Goal: Communication & Community: Answer question/provide support

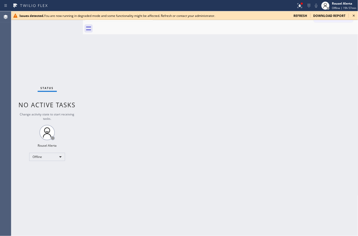
click at [300, 14] on span "refresh" at bounding box center [301, 16] width 14 height 4
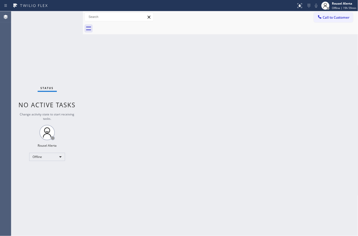
drag, startPoint x: 61, startPoint y: 40, endPoint x: 59, endPoint y: 47, distance: 7.8
click at [61, 40] on div "Status No active tasks Change activity state to start receiving tasks. Rousel A…" at bounding box center [47, 123] width 72 height 225
click at [49, 156] on div "Offline" at bounding box center [47, 157] width 36 height 8
click at [50, 169] on li "Available" at bounding box center [46, 170] width 35 height 6
drag, startPoint x: 351, startPoint y: 143, endPoint x: 356, endPoint y: 140, distance: 6.6
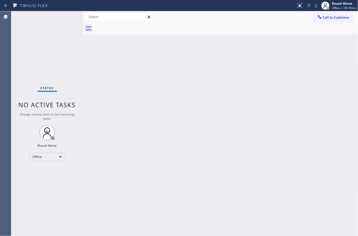
click at [354, 141] on div "Back to Dashboard Change Sender ID Customers Technicians Select a contact Outbo…" at bounding box center [220, 123] width 275 height 225
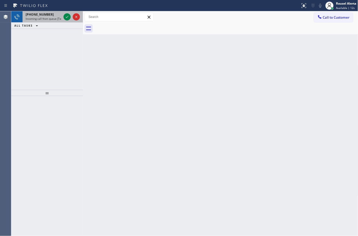
drag, startPoint x: 45, startPoint y: 19, endPoint x: 65, endPoint y: 15, distance: 20.4
click at [45, 19] on span "Incoming call from queue [Test] All" at bounding box center [47, 19] width 42 height 4
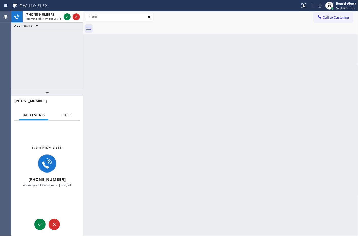
click at [70, 116] on span "Info" at bounding box center [67, 115] width 10 height 5
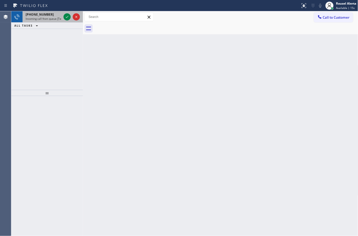
click at [49, 17] on span "Incoming call from queue [Test] All" at bounding box center [47, 19] width 42 height 4
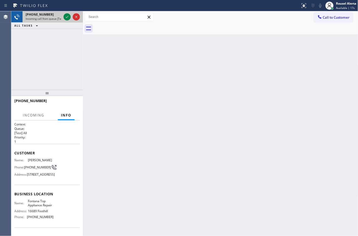
click at [49, 17] on span "Incoming call from queue [Test] All" at bounding box center [47, 19] width 42 height 4
click at [64, 18] on icon at bounding box center [67, 17] width 6 height 6
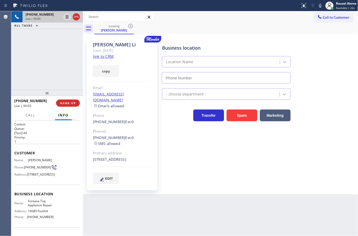
type input "[PHONE_NUMBER]"
click at [106, 57] on link "link to CRM" at bounding box center [103, 56] width 21 height 5
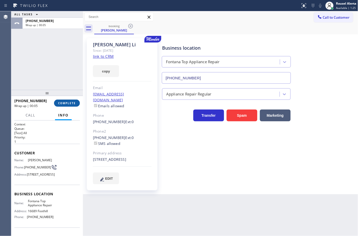
click at [63, 103] on span "COMPLETE" at bounding box center [67, 103] width 18 height 4
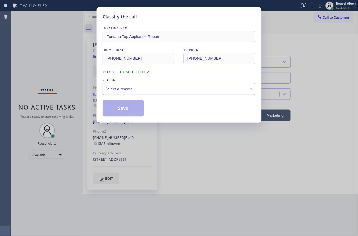
click at [138, 86] on div "Select a reason" at bounding box center [178, 89] width 147 height 6
click at [154, 96] on div "LOCATION NAME Fontana Top Appliance Repair FROM PHONE [PHONE_NUMBER] TO PHONE […" at bounding box center [179, 70] width 153 height 91
click at [154, 85] on div "Tech, Unknown/didnt ring" at bounding box center [179, 89] width 153 height 12
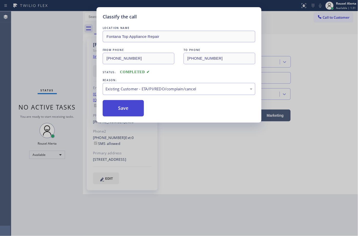
click at [137, 112] on button "Save" at bounding box center [123, 108] width 41 height 16
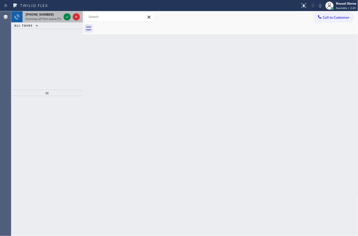
click at [52, 16] on div "[PHONE_NUMBER]" at bounding box center [44, 14] width 36 height 4
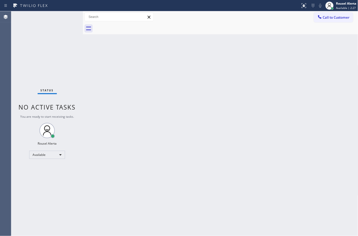
click at [61, 16] on div "Status No active tasks You are ready to start receiving tasks. Rousel Alerta Av…" at bounding box center [47, 123] width 72 height 225
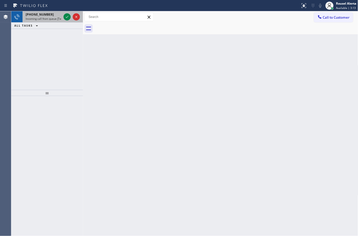
click at [48, 19] on span "Incoming call from queue [Test] All" at bounding box center [47, 19] width 42 height 4
click at [56, 18] on span "Incoming call from queue [Test] All" at bounding box center [47, 19] width 42 height 4
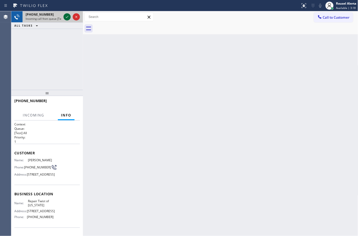
click at [65, 17] on icon at bounding box center [67, 17] width 6 height 6
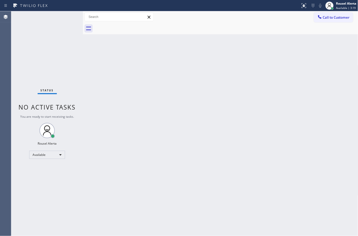
click at [104, 101] on div "Back to Dashboard Change Sender ID Customers Technicians Select a contact Outbo…" at bounding box center [220, 123] width 275 height 225
click at [304, 3] on div at bounding box center [305, 3] width 3 height 3
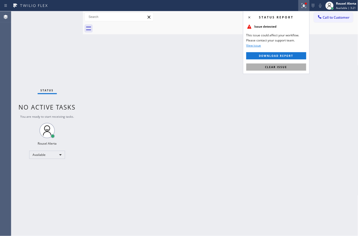
click at [275, 70] on button "Clear issue" at bounding box center [276, 66] width 60 height 7
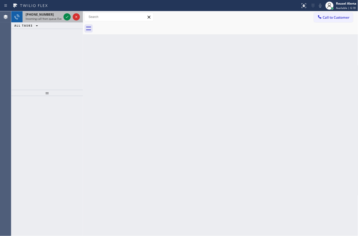
drag, startPoint x: 57, startPoint y: 14, endPoint x: 60, endPoint y: 15, distance: 3.1
click at [57, 14] on div "[PHONE_NUMBER]" at bounding box center [44, 14] width 36 height 4
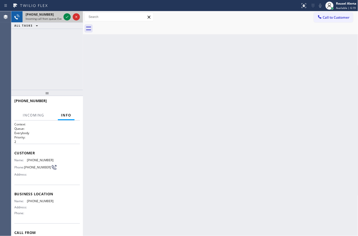
click at [63, 16] on div at bounding box center [71, 16] width 18 height 11
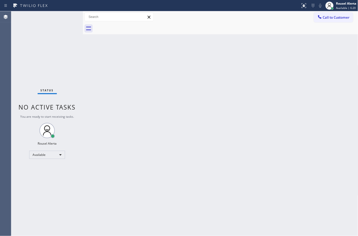
drag, startPoint x: 74, startPoint y: 60, endPoint x: 76, endPoint y: 67, distance: 6.8
click at [74, 62] on div "Status No active tasks You are ready to start receiving tasks. Rousel Alerta Av…" at bounding box center [47, 123] width 72 height 225
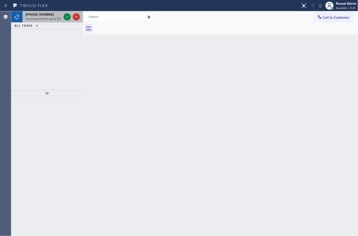
click at [63, 14] on div at bounding box center [71, 16] width 18 height 11
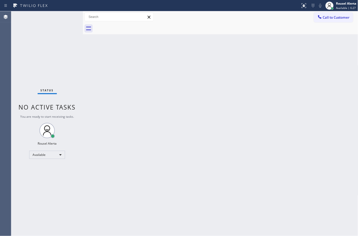
click at [105, 65] on div "Back to Dashboard Change Sender ID Customers Technicians Select a contact Outbo…" at bounding box center [220, 123] width 275 height 225
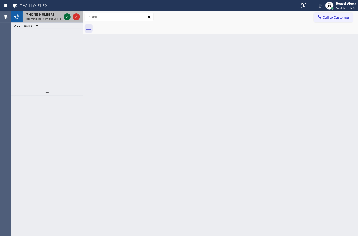
click at [67, 18] on icon at bounding box center [67, 17] width 6 height 6
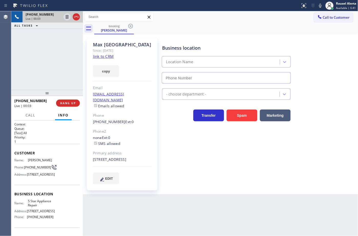
type input "[PHONE_NUMBER]"
click at [100, 59] on link "link to CRM" at bounding box center [103, 56] width 21 height 5
click at [55, 49] on div "[PHONE_NUMBER] Live | 00:29 ALL TASKS ALL TASKS ACTIVE TASKS TASKS IN WRAP UP" at bounding box center [47, 50] width 72 height 79
click at [65, 18] on icon at bounding box center [67, 17] width 6 height 6
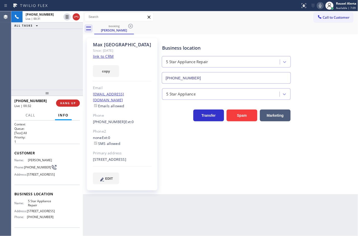
click at [322, 6] on icon at bounding box center [320, 6] width 6 height 6
click at [63, 17] on div at bounding box center [66, 17] width 7 height 6
drag, startPoint x: 317, startPoint y: 5, endPoint x: 332, endPoint y: 21, distance: 21.2
click at [317, 5] on icon at bounding box center [320, 6] width 6 height 6
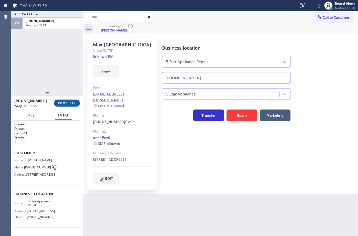
click at [67, 103] on span "COMPLETE" at bounding box center [67, 103] width 18 height 4
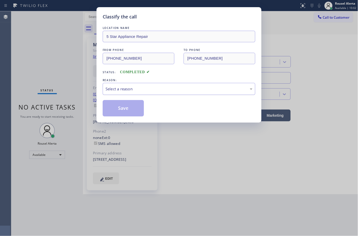
click at [119, 93] on div "Select a reason" at bounding box center [179, 89] width 153 height 12
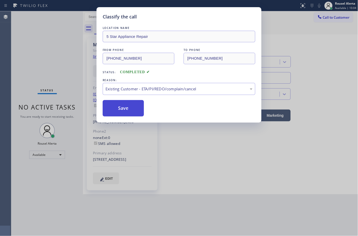
click at [113, 106] on button "Save" at bounding box center [123, 108] width 41 height 16
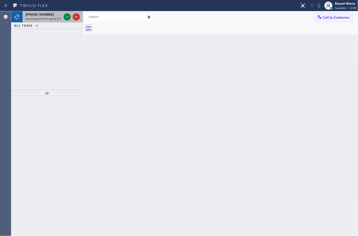
click at [60, 18] on span "Incoming call from queue [Test] All" at bounding box center [47, 19] width 42 height 4
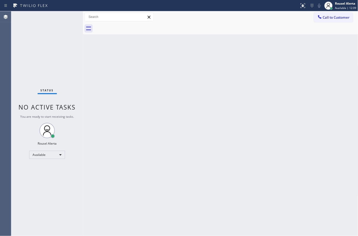
click at [67, 18] on div "Status No active tasks You are ready to start receiving tasks. Rousel Alerta Av…" at bounding box center [47, 123] width 72 height 225
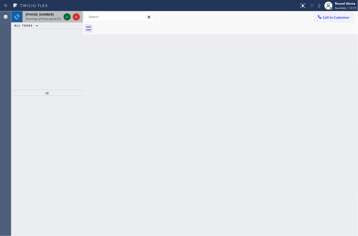
click at [67, 17] on icon at bounding box center [67, 17] width 3 height 2
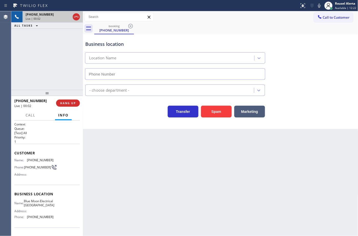
type input "[PHONE_NUMBER]"
click at [242, 180] on div "Back to Dashboard Change Sender ID Customers Technicians Select a contact Outbo…" at bounding box center [220, 123] width 275 height 225
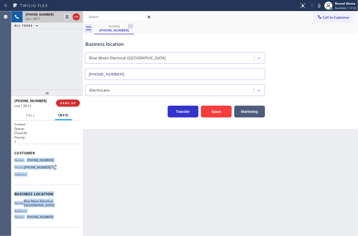
drag, startPoint x: 14, startPoint y: 159, endPoint x: 56, endPoint y: 223, distance: 76.2
click at [56, 223] on div "Context Queue: [Test] All Priority: 1 Customer Name: [PHONE_NUMBER] Phone: [PHO…" at bounding box center [47, 194] width 66 height 144
copy div "Name: [PHONE_NUMBER] Phone: [PHONE_NUMBER] Address: Business location Name: Blu…"
click at [66, 18] on icon at bounding box center [67, 17] width 3 height 4
click at [318, 8] on icon at bounding box center [319, 6] width 6 height 6
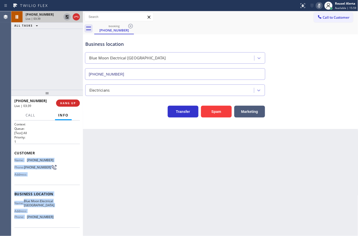
click at [66, 18] on icon at bounding box center [67, 17] width 6 height 6
click at [318, 5] on icon at bounding box center [319, 6] width 6 height 6
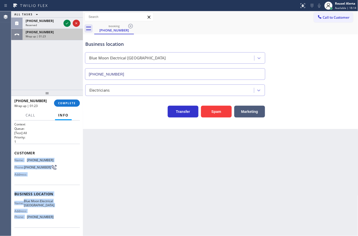
click at [53, 37] on div "Wrap up | 01:23" at bounding box center [53, 37] width 54 height 4
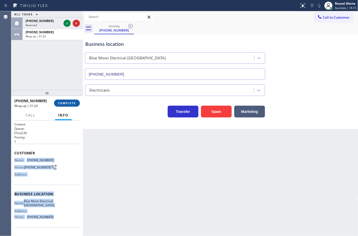
click at [58, 102] on span "COMPLETE" at bounding box center [67, 103] width 18 height 4
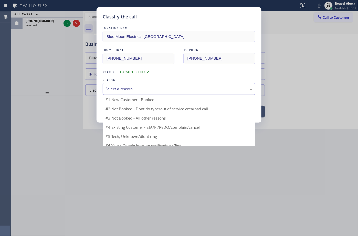
click at [125, 89] on div "Select a reason" at bounding box center [178, 89] width 147 height 6
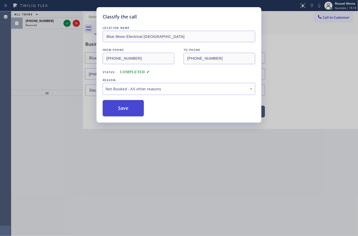
click at [130, 110] on button "Save" at bounding box center [123, 108] width 41 height 16
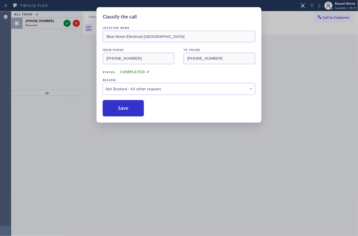
click at [67, 25] on div "Classify the call LOCATION NAME Blue Moon Electrical [GEOGRAPHIC_DATA] FROM PHO…" at bounding box center [179, 118] width 358 height 236
click at [67, 25] on icon at bounding box center [67, 23] width 6 height 6
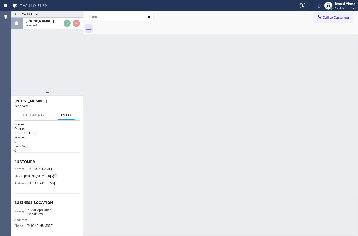
click at [61, 25] on div "Reserved" at bounding box center [44, 25] width 36 height 4
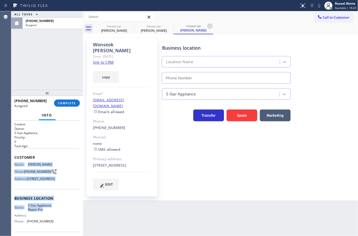
type input "[PHONE_NUMBER]"
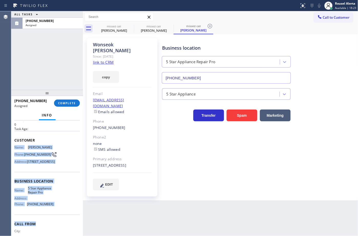
scroll to position [32, 0]
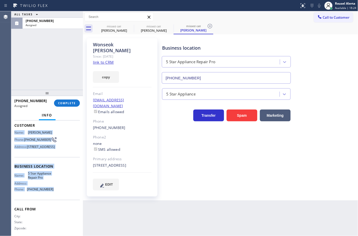
drag, startPoint x: 15, startPoint y: 160, endPoint x: 57, endPoint y: 206, distance: 62.1
click at [57, 206] on div "Context Queue: 5 Star Appliance Priority: 0 Task Age: Customer Name: [PERSON_NA…" at bounding box center [47, 164] width 66 height 148
copy div "Name: [PERSON_NAME] Phone: [PHONE_NUMBER] Address: [STREET_ADDRESS] Business lo…"
click at [58, 25] on div "Assigned" at bounding box center [53, 25] width 54 height 4
click at [70, 106] on button "COMPLETE" at bounding box center [67, 103] width 26 height 7
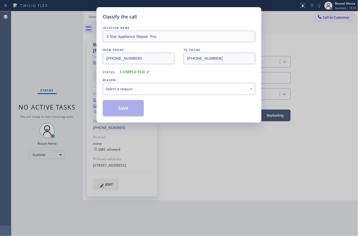
click at [143, 92] on div "Select a reason" at bounding box center [178, 89] width 147 height 6
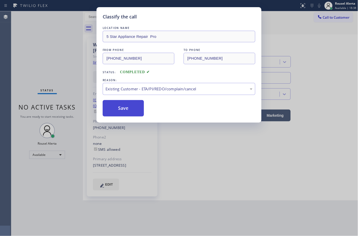
click at [135, 115] on button "Save" at bounding box center [123, 108] width 41 height 16
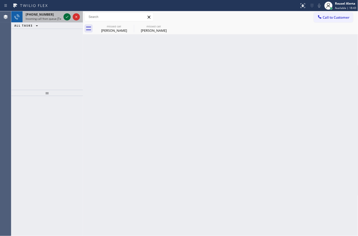
click at [66, 16] on icon at bounding box center [67, 17] width 6 height 6
click at [49, 13] on div "[PHONE_NUMBER]" at bounding box center [44, 14] width 36 height 4
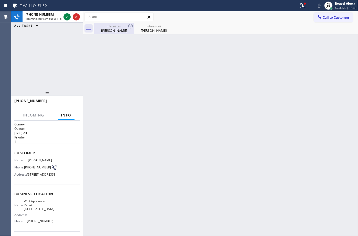
click at [126, 30] on div "[PERSON_NAME]" at bounding box center [114, 30] width 39 height 5
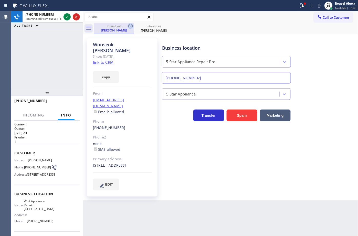
click at [130, 26] on icon at bounding box center [130, 26] width 6 height 6
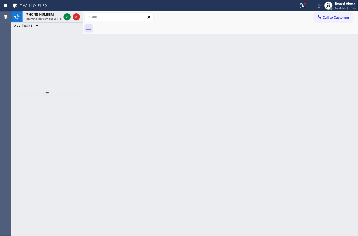
click at [52, 18] on span "Incoming call from queue [Test] All" at bounding box center [47, 19] width 42 height 4
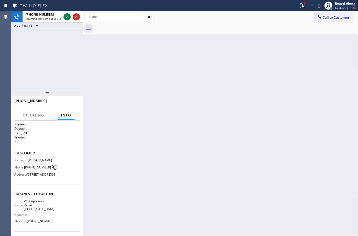
click at [52, 18] on span "Incoming call from queue [Test] All" at bounding box center [47, 19] width 42 height 4
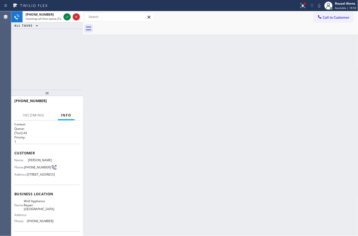
click at [52, 18] on span "Incoming call from queue [Test] All" at bounding box center [47, 19] width 42 height 4
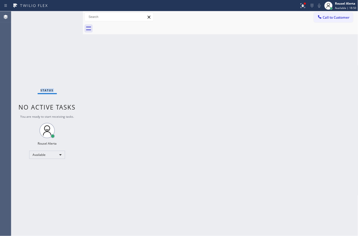
click at [52, 18] on div "Status No active tasks You are ready to start receiving tasks. Rousel Alerta Av…" at bounding box center [47, 123] width 72 height 225
click at [211, 97] on div "Back to Dashboard Change Sender ID Customers Technicians Select a contact Outbo…" at bounding box center [220, 123] width 275 height 225
click at [300, 8] on div at bounding box center [302, 6] width 11 height 6
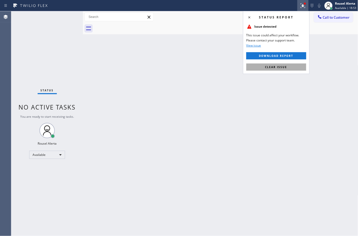
drag, startPoint x: 285, startPoint y: 67, endPoint x: 279, endPoint y: 10, distance: 56.9
click at [285, 67] on span "Clear issue" at bounding box center [276, 67] width 22 height 4
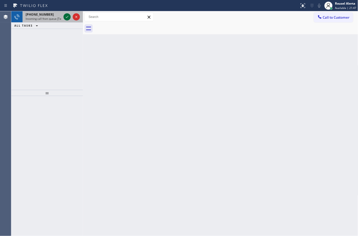
click at [63, 18] on div at bounding box center [66, 17] width 7 height 6
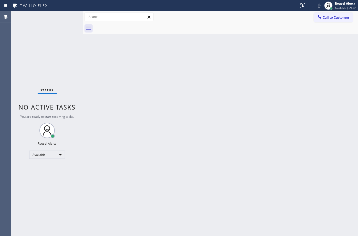
click at [63, 18] on div "Status No active tasks You are ready to start receiving tasks. Rousel Alerta Av…" at bounding box center [47, 123] width 72 height 225
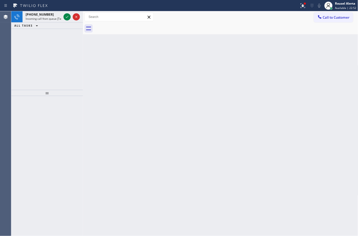
click at [59, 16] on div "[PHONE_NUMBER]" at bounding box center [44, 14] width 36 height 4
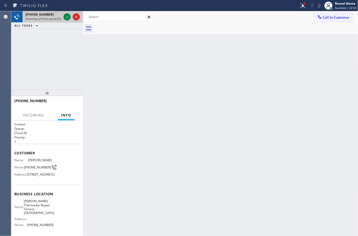
click at [63, 17] on div at bounding box center [71, 16] width 18 height 11
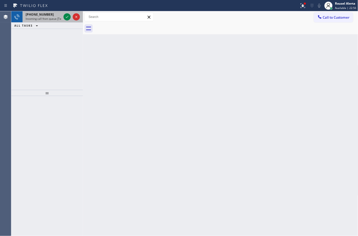
click at [60, 15] on div "[PHONE_NUMBER]" at bounding box center [44, 14] width 36 height 4
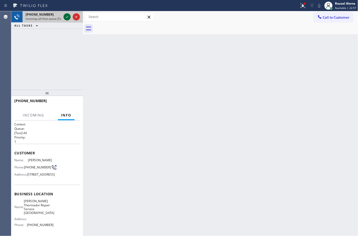
click at [64, 15] on icon at bounding box center [67, 17] width 6 height 6
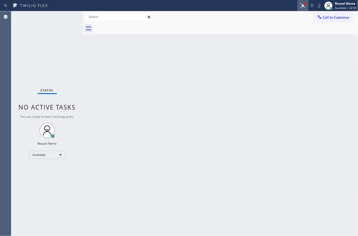
click at [304, 3] on icon at bounding box center [303, 6] width 6 height 6
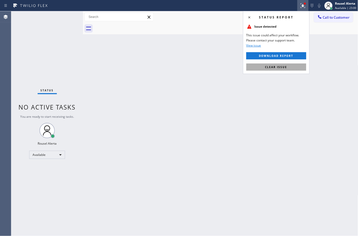
click at [300, 67] on button "Clear issue" at bounding box center [276, 66] width 60 height 7
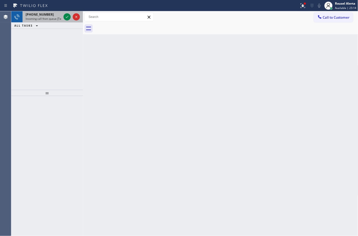
click at [60, 18] on span "Incoming call from queue [Test] All" at bounding box center [47, 19] width 42 height 4
click at [64, 17] on icon at bounding box center [67, 17] width 6 height 6
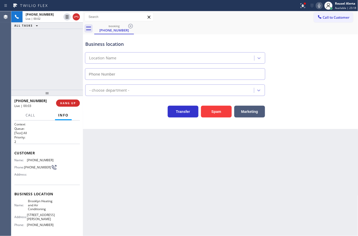
type input "[PHONE_NUMBER]"
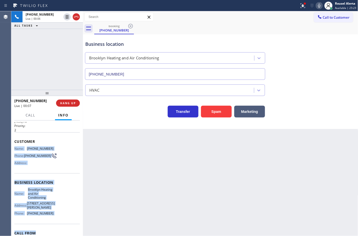
scroll to position [32, 0]
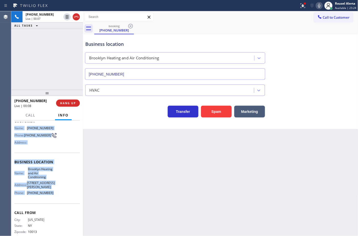
drag, startPoint x: 12, startPoint y: 159, endPoint x: 54, endPoint y: 194, distance: 54.7
click at [54, 194] on div "Context Queue: [Test] All Priority: 2 Customer Name: [PHONE_NUMBER] Phone: [PHO…" at bounding box center [47, 178] width 72 height 115
copy div "Name: [PHONE_NUMBER] Phone: [PHONE_NUMBER] Address: Business location Name: [GE…"
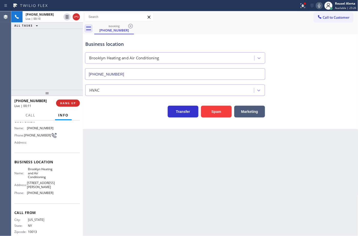
click at [276, 24] on div "booking [PHONE_NUMBER]" at bounding box center [226, 29] width 264 height 12
click at [302, 7] on icon at bounding box center [303, 5] width 5 height 5
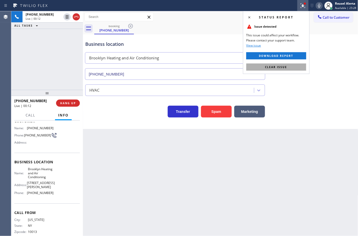
click at [294, 64] on button "Clear issue" at bounding box center [276, 66] width 60 height 7
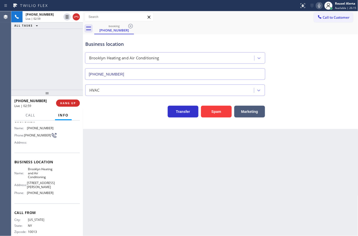
click at [58, 37] on div "[PHONE_NUMBER] Live | 02:59 ALL TASKS ALL TASKS ACTIVE TASKS TASKS IN WRAP UP" at bounding box center [47, 50] width 72 height 79
click at [66, 19] on icon at bounding box center [67, 17] width 6 height 6
click at [319, 3] on icon at bounding box center [319, 6] width 6 height 6
drag, startPoint x: 51, startPoint y: 43, endPoint x: 58, endPoint y: 20, distance: 23.7
click at [51, 40] on div "[PHONE_NUMBER] Live | 03:41 ALL TASKS ALL TASKS ACTIVE TASKS TASKS IN WRAP UP" at bounding box center [47, 50] width 72 height 79
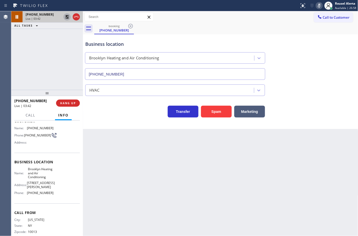
click at [65, 17] on icon at bounding box center [67, 17] width 6 height 6
click at [320, 6] on icon at bounding box center [319, 6] width 3 height 4
click at [225, 37] on div "Business location [GEOGRAPHIC_DATA] Heating and Air Conditioning [PHONE_NUMBER]" at bounding box center [175, 58] width 182 height 44
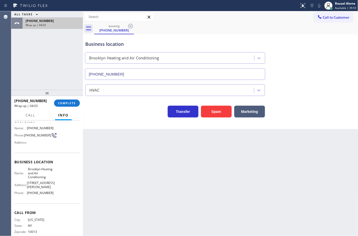
click at [49, 22] on div "[PHONE_NUMBER]" at bounding box center [53, 21] width 54 height 4
click at [67, 107] on div "[PHONE_NUMBER] Wrap up | 04:04 COMPLETE" at bounding box center [47, 103] width 66 height 13
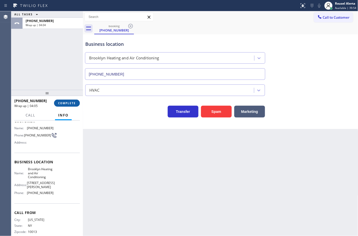
click at [67, 105] on button "COMPLETE" at bounding box center [67, 103] width 26 height 7
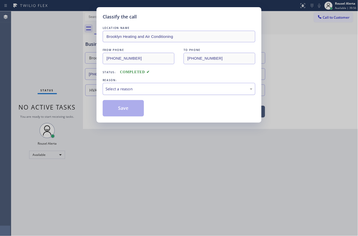
click at [145, 90] on div "Select a reason" at bounding box center [178, 89] width 147 height 6
drag, startPoint x: 124, startPoint y: 110, endPoint x: 89, endPoint y: 5, distance: 111.3
click at [124, 110] on button "Save" at bounding box center [123, 108] width 41 height 16
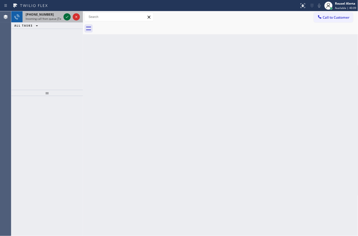
click at [66, 17] on icon at bounding box center [67, 17] width 3 height 2
click at [59, 16] on div "[PHONE_NUMBER]" at bounding box center [44, 14] width 36 height 4
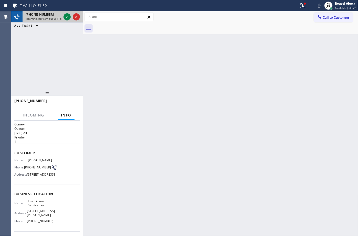
click at [59, 17] on span "Incoming call from queue [Test] All" at bounding box center [47, 19] width 42 height 4
click at [64, 18] on icon at bounding box center [67, 17] width 6 height 6
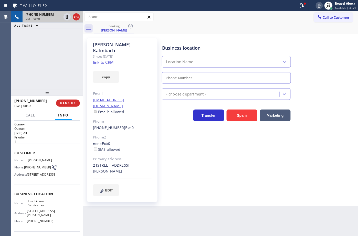
type input "[PHONE_NUMBER]"
click at [102, 60] on link "link to CRM" at bounding box center [103, 62] width 21 height 5
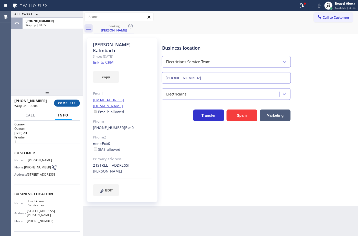
click at [64, 104] on span "COMPLETE" at bounding box center [67, 103] width 18 height 4
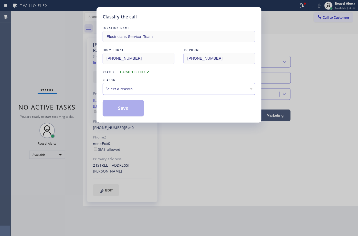
click at [131, 99] on div "LOCATION NAME Electricians Service Team FROM PHONE [PHONE_NUMBER] TO PHONE [PHO…" at bounding box center [179, 70] width 153 height 91
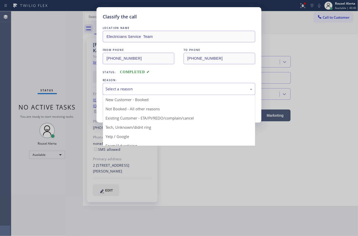
click at [136, 91] on div "Select a reason" at bounding box center [178, 89] width 147 height 6
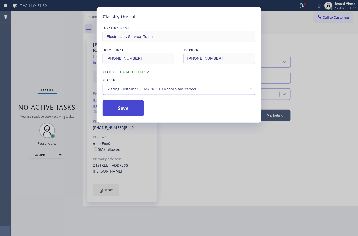
click at [122, 111] on button "Save" at bounding box center [123, 108] width 41 height 16
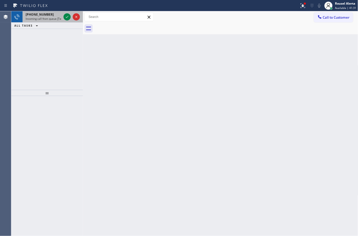
click at [53, 13] on div "[PHONE_NUMBER]" at bounding box center [44, 14] width 36 height 4
click at [55, 19] on span "Incoming call from queue [Test] All" at bounding box center [47, 19] width 42 height 4
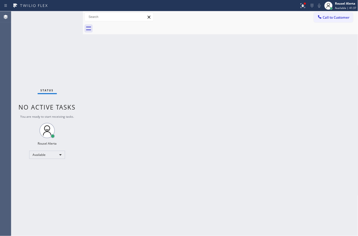
click at [65, 20] on div "Status No active tasks You are ready to start receiving tasks. Rousel Alerta Av…" at bounding box center [47, 123] width 72 height 225
click at [300, 7] on div at bounding box center [302, 6] width 11 height 6
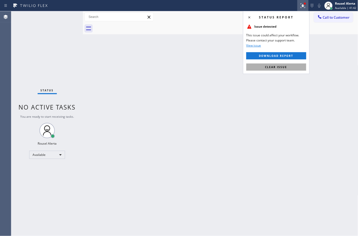
click at [288, 68] on button "Clear issue" at bounding box center [276, 66] width 60 height 7
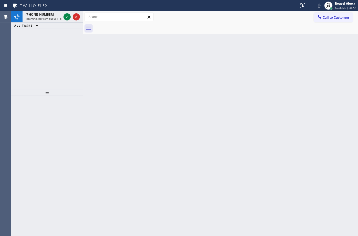
click at [60, 19] on span "Incoming call from queue [Test] All" at bounding box center [47, 19] width 42 height 4
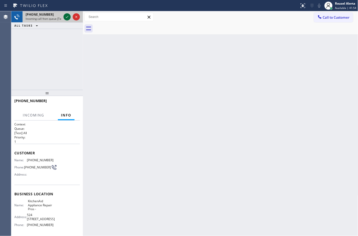
click at [66, 17] on icon at bounding box center [67, 17] width 6 height 6
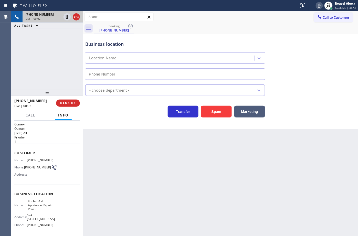
type input "[PHONE_NUMBER]"
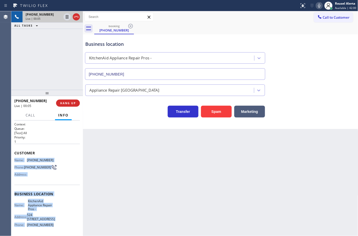
drag, startPoint x: 15, startPoint y: 161, endPoint x: 59, endPoint y: 223, distance: 76.3
click at [59, 223] on div "Context Queue: [Test] All Priority: 1 Customer Name: [PHONE_NUMBER] Phone: [PHO…" at bounding box center [47, 198] width 66 height 152
copy div "Name: [PHONE_NUMBER] Phone: [PHONE_NUMBER] Address: Business location Name: Kit…"
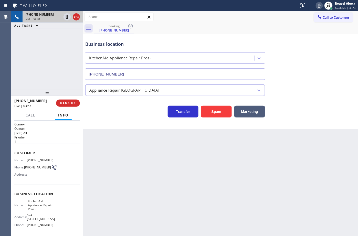
click at [70, 39] on div "[PHONE_NUMBER] Live | 03:55 ALL TASKS ALL TASKS ACTIVE TASKS TASKS IN WRAP UP" at bounding box center [47, 50] width 72 height 79
drag, startPoint x: 160, startPoint y: 170, endPoint x: 211, endPoint y: 144, distance: 57.7
click at [160, 170] on div "Back to Dashboard Change Sender ID Customers Technicians Select a contact Outbo…" at bounding box center [220, 123] width 275 height 225
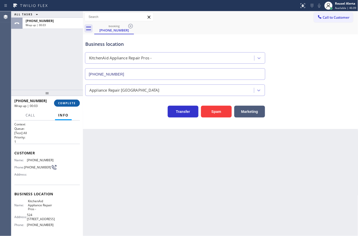
click at [69, 103] on span "COMPLETE" at bounding box center [67, 103] width 18 height 4
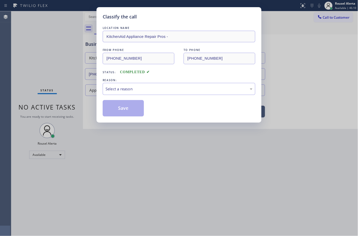
click at [143, 90] on div "Select a reason" at bounding box center [178, 89] width 147 height 6
click at [127, 107] on button "Save" at bounding box center [123, 108] width 41 height 16
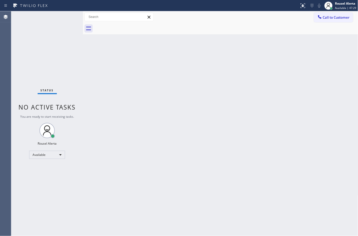
click at [57, 17] on div "Status No active tasks You are ready to start receiving tasks. Rousel Alerta Av…" at bounding box center [47, 123] width 72 height 225
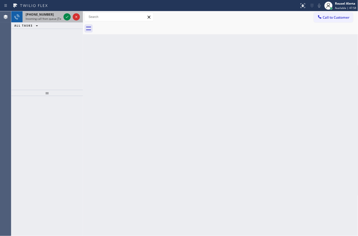
drag, startPoint x: 52, startPoint y: 15, endPoint x: 57, endPoint y: 17, distance: 5.5
click at [52, 16] on div "[PHONE_NUMBER]" at bounding box center [44, 14] width 36 height 4
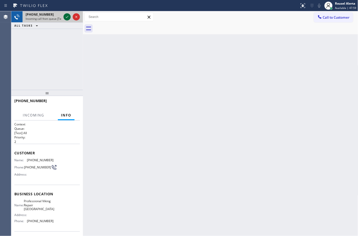
click at [65, 18] on icon at bounding box center [67, 17] width 6 height 6
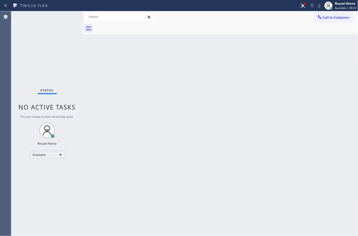
click at [87, 48] on div "Back to Dashboard Change Sender ID Customers Technicians Select a contact Outbo…" at bounding box center [220, 123] width 275 height 225
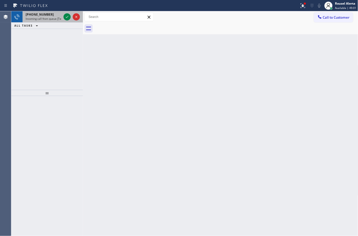
click at [46, 20] on span "Incoming call from queue [Test] All" at bounding box center [47, 19] width 42 height 4
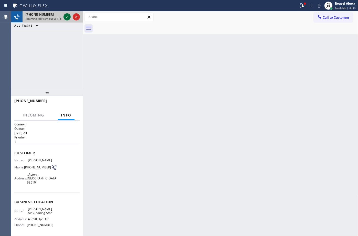
click at [66, 16] on icon at bounding box center [67, 17] width 6 height 6
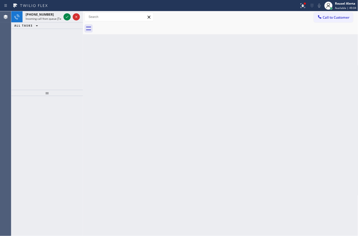
drag, startPoint x: 119, startPoint y: 109, endPoint x: 71, endPoint y: 50, distance: 76.1
click at [115, 104] on div "Back to Dashboard Change Sender ID Customers Technicians Select a contact Outbo…" at bounding box center [220, 123] width 275 height 225
drag, startPoint x: 50, startPoint y: 16, endPoint x: 67, endPoint y: 18, distance: 16.5
click at [51, 16] on div "[PHONE_NUMBER]" at bounding box center [44, 14] width 36 height 4
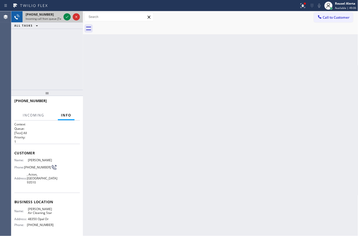
click at [63, 17] on div at bounding box center [71, 16] width 18 height 11
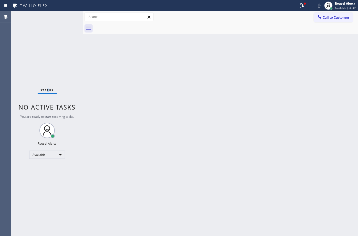
click at [80, 29] on div "Status No active tasks You are ready to start receiving tasks. Rousel Alerta Av…" at bounding box center [47, 123] width 72 height 225
click at [301, 3] on button at bounding box center [302, 5] width 11 height 11
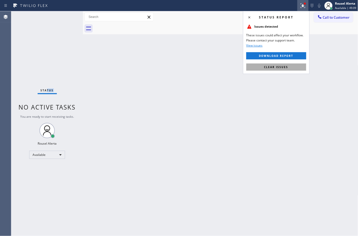
click at [290, 67] on button "Clear issues" at bounding box center [276, 66] width 60 height 7
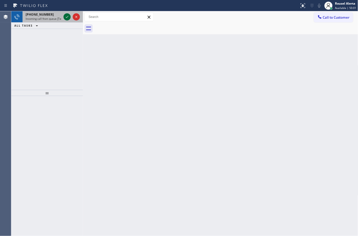
click at [69, 15] on icon at bounding box center [67, 17] width 6 height 6
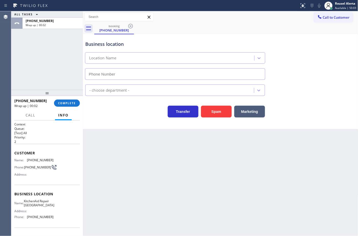
type input "[PHONE_NUMBER]"
click at [72, 102] on span "COMPLETE" at bounding box center [67, 103] width 18 height 4
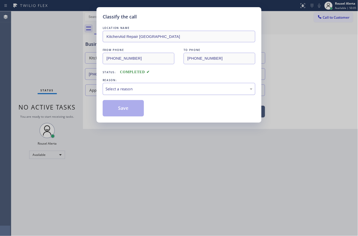
click at [122, 91] on div "Select a reason" at bounding box center [178, 89] width 147 height 6
click at [139, 93] on div "Not Booked - All other reasons" at bounding box center [179, 89] width 153 height 12
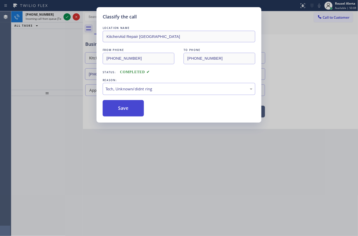
click at [126, 112] on button "Save" at bounding box center [123, 108] width 41 height 16
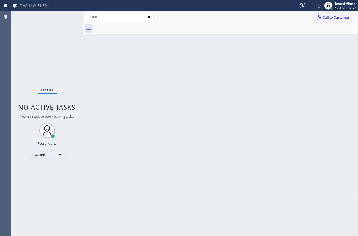
click at [111, 88] on div "Back to Dashboard Change Sender ID Customers Technicians Select a contact Outbo…" at bounding box center [220, 123] width 275 height 225
click at [58, 18] on div "Status No active tasks You are ready to start receiving tasks. Rousel Alerta Av…" at bounding box center [47, 123] width 72 height 225
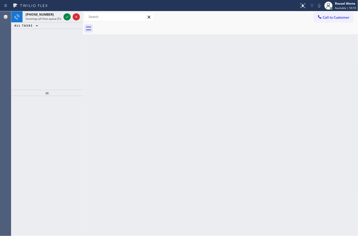
click at [140, 135] on div "Back to Dashboard Change Sender ID Customers Technicians Select a contact Outbo…" at bounding box center [220, 123] width 275 height 225
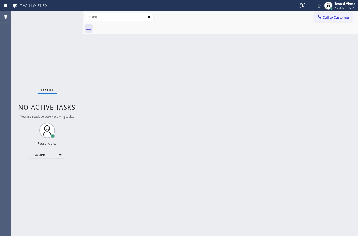
click at [67, 17] on div "Status No active tasks You are ready to start receiving tasks. Rousel Alerta Av…" at bounding box center [47, 123] width 72 height 225
click at [145, 151] on div "Back to Dashboard Change Sender ID Customers Technicians Select a contact Outbo…" at bounding box center [220, 123] width 275 height 225
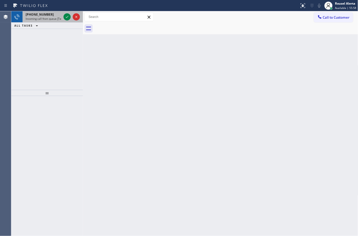
click at [53, 14] on div "[PHONE_NUMBER]" at bounding box center [44, 14] width 36 height 4
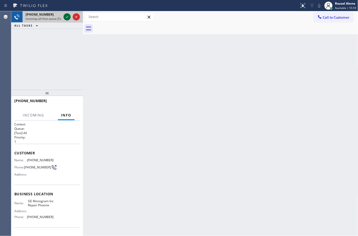
click at [66, 18] on icon at bounding box center [67, 17] width 6 height 6
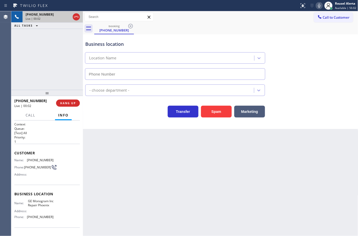
type input "[PHONE_NUMBER]"
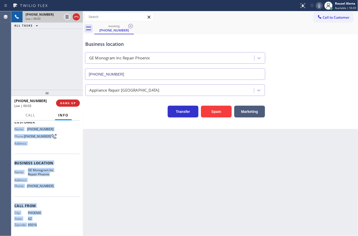
scroll to position [32, 0]
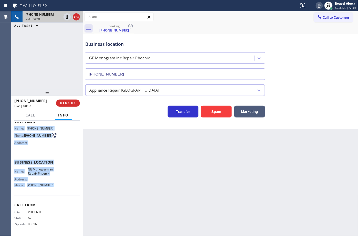
drag, startPoint x: 13, startPoint y: 159, endPoint x: 62, endPoint y: 191, distance: 58.4
click at [62, 191] on div "Context Queue: [Test] All Priority: 1 Customer Name: [PHONE_NUMBER] Phone: [PHO…" at bounding box center [47, 178] width 72 height 115
copy div "Name: [PHONE_NUMBER] Phone: [PHONE_NUMBER] Address: Business location Name: GE …"
click at [67, 18] on icon at bounding box center [67, 17] width 3 height 4
click at [317, 4] on icon at bounding box center [316, 6] width 6 height 6
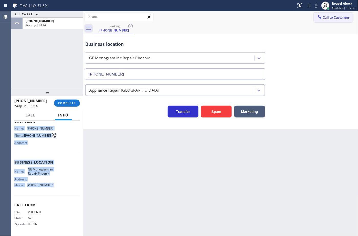
click at [318, 19] on icon at bounding box center [319, 16] width 5 height 5
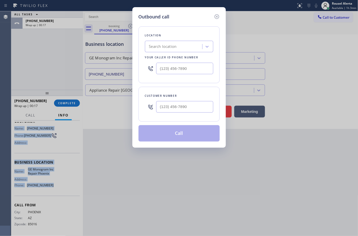
click at [203, 111] on input "text" at bounding box center [184, 107] width 57 height 12
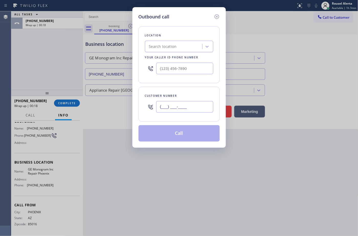
paste input "480) 747-5574"
type input "[PHONE_NUMBER]"
click at [183, 71] on input "(___) ___-____" at bounding box center [184, 69] width 57 height 12
paste input "602) 755-6398"
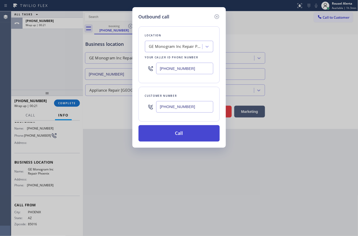
type input "[PHONE_NUMBER]"
click at [177, 136] on button "Call" at bounding box center [178, 133] width 81 height 16
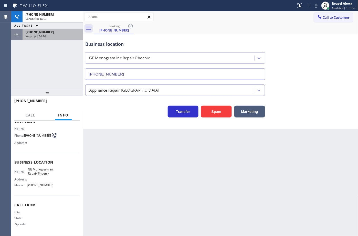
click at [52, 33] on div "[PHONE_NUMBER]" at bounding box center [53, 32] width 54 height 4
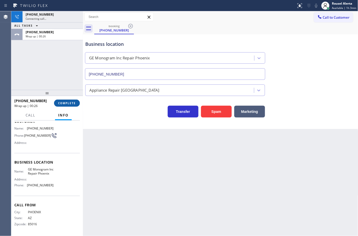
click at [70, 104] on span "COMPLETE" at bounding box center [67, 103] width 18 height 4
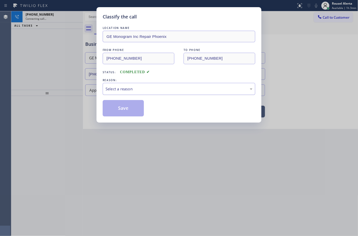
click at [148, 90] on div "Select a reason" at bounding box center [178, 89] width 147 height 6
click at [123, 108] on button "Save" at bounding box center [123, 108] width 41 height 16
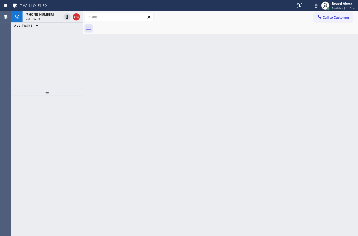
drag, startPoint x: 318, startPoint y: 5, endPoint x: 314, endPoint y: 9, distance: 5.8
click at [317, 6] on icon at bounding box center [316, 6] width 3 height 4
click at [316, 6] on icon at bounding box center [316, 6] width 6 height 6
click at [246, 77] on div "Back to Dashboard Change Sender ID Customers Technicians Select a contact Outbo…" at bounding box center [220, 123] width 275 height 225
click at [315, 4] on icon at bounding box center [316, 6] width 6 height 6
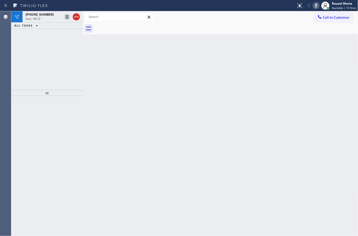
click at [212, 86] on div "Back to Dashboard Change Sender ID Customers Technicians Select a contact Outbo…" at bounding box center [220, 123] width 275 height 225
click at [317, 3] on icon at bounding box center [315, 6] width 6 height 6
click at [260, 29] on div at bounding box center [226, 29] width 264 height 12
click at [73, 19] on icon at bounding box center [76, 17] width 6 height 6
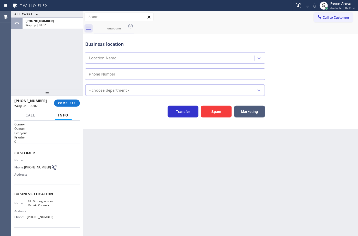
type input "[PHONE_NUMBER]"
click at [70, 103] on span "COMPLETE" at bounding box center [67, 103] width 18 height 4
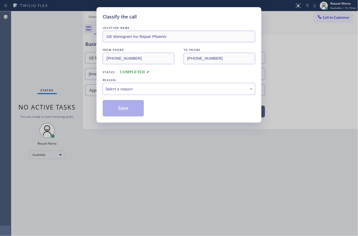
click at [166, 90] on div "Select a reason" at bounding box center [178, 89] width 147 height 6
click at [125, 106] on button "Save" at bounding box center [123, 108] width 41 height 16
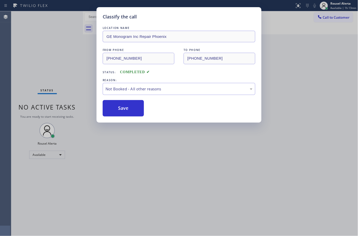
click at [174, 150] on div "Classify the call LOCATION NAME GE Monogram Inc Repair Phoenix FROM PHONE [PHON…" at bounding box center [179, 118] width 358 height 236
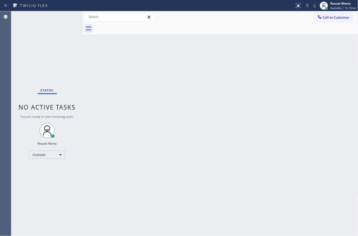
click at [164, 112] on div "Back to Dashboard Change Sender ID Customers Technicians Select a contact Outbo…" at bounding box center [220, 123] width 275 height 225
click at [60, 27] on div "Status No active tasks You are ready to start receiving tasks. Rousel Alerta Av…" at bounding box center [47, 123] width 72 height 225
drag, startPoint x: 158, startPoint y: 122, endPoint x: 163, endPoint y: 115, distance: 8.3
click at [158, 122] on div "Back to Dashboard Change Sender ID Customers Technicians Select a contact Outbo…" at bounding box center [220, 123] width 275 height 225
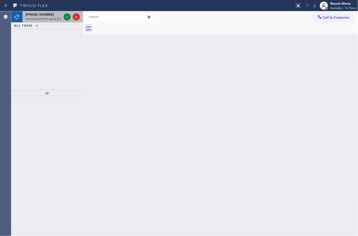
click at [54, 15] on div "[PHONE_NUMBER]" at bounding box center [44, 14] width 36 height 4
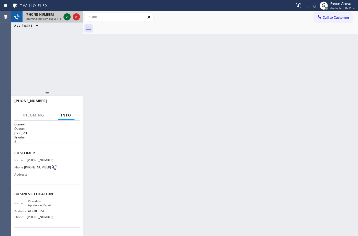
click at [69, 17] on icon at bounding box center [67, 17] width 6 height 6
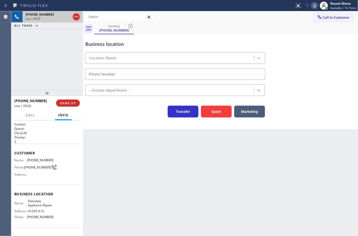
type input "[PHONE_NUMBER]"
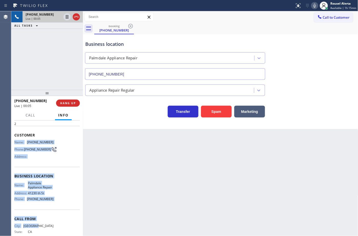
drag, startPoint x: 13, startPoint y: 157, endPoint x: 64, endPoint y: 229, distance: 88.2
click at [64, 229] on div "Context Queue: [Test] All Priority: 2 Customer Name: [PHONE_NUMBER] Phone: [PHO…" at bounding box center [47, 178] width 72 height 115
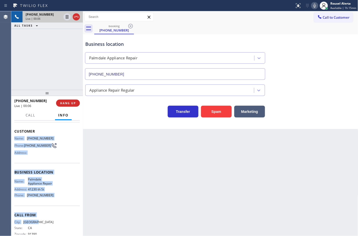
click at [54, 199] on div "Name: Palmdale Appliance Repair Address: [STREET_ADDRESS] Phone: [PHONE_NUMBER]" at bounding box center [47, 188] width 66 height 22
click at [52, 199] on div "Name: Palmdale Appliance Repair Address: [STREET_ADDRESS] Phone: [PHONE_NUMBER]" at bounding box center [47, 188] width 66 height 22
drag, startPoint x: 50, startPoint y: 202, endPoint x: 13, endPoint y: 138, distance: 73.9
click at [13, 138] on div "Context Queue: [Test] All Priority: 2 Customer Name: [PHONE_NUMBER] Phone: [PHO…" at bounding box center [47, 178] width 72 height 115
copy div "Name: [PHONE_NUMBER] Phone: [PHONE_NUMBER] Address: Business location Name: [GE…"
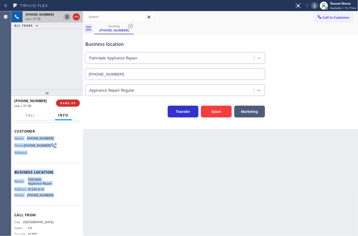
click at [66, 18] on icon at bounding box center [67, 17] width 3 height 4
click at [317, 7] on icon at bounding box center [315, 6] width 6 height 6
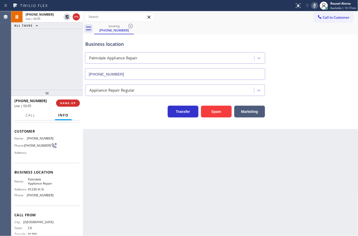
drag, startPoint x: 248, startPoint y: 36, endPoint x: 260, endPoint y: 12, distance: 26.7
click at [248, 36] on div "Business location [GEOGRAPHIC_DATA] Appliance Repair [PHONE_NUMBER]" at bounding box center [175, 58] width 182 height 44
click at [66, 17] on icon at bounding box center [67, 17] width 4 height 4
click at [316, 4] on icon at bounding box center [314, 6] width 3 height 4
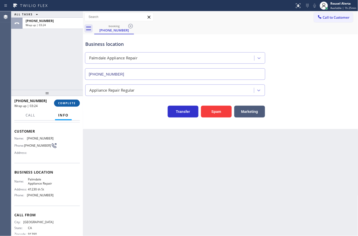
click at [63, 100] on button "COMPLETE" at bounding box center [67, 103] width 26 height 7
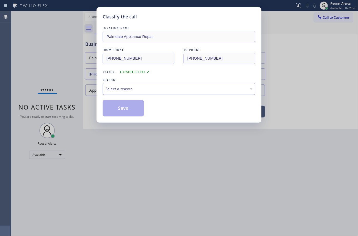
click at [123, 93] on div "Select a reason" at bounding box center [179, 89] width 153 height 12
click at [113, 110] on button "Save" at bounding box center [123, 108] width 41 height 16
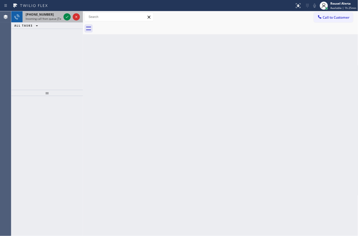
click at [61, 12] on div "[PHONE_NUMBER] Incoming call from queue [Test] All" at bounding box center [43, 16] width 40 height 11
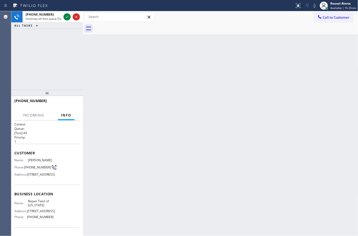
click at [193, 102] on div "Back to Dashboard Change Sender ID Customers Technicians Select a contact Outbo…" at bounding box center [220, 123] width 275 height 225
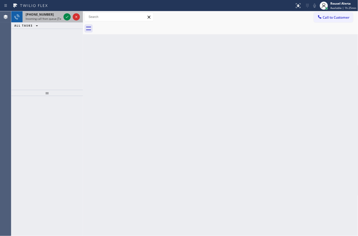
click at [55, 15] on div "[PHONE_NUMBER]" at bounding box center [44, 14] width 36 height 4
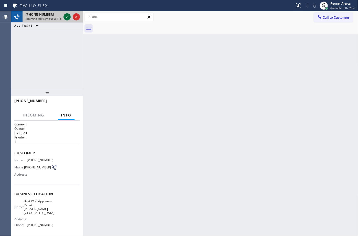
click at [64, 17] on icon at bounding box center [67, 17] width 6 height 6
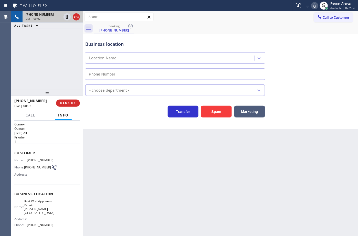
type input "[PHONE_NUMBER]"
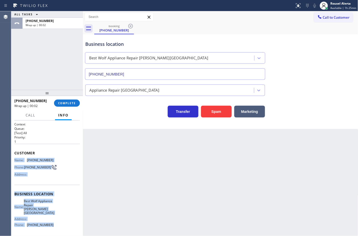
drag, startPoint x: 14, startPoint y: 160, endPoint x: 56, endPoint y: 224, distance: 77.0
click at [56, 224] on div "Context Queue: [Test] All Priority: 1 Customer Name: [PHONE_NUMBER] Phone: [PHO…" at bounding box center [47, 178] width 72 height 115
click at [64, 100] on button "COMPLETE" at bounding box center [67, 103] width 26 height 7
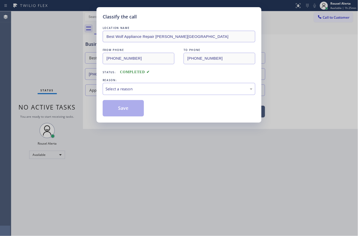
click at [167, 82] on div "REASON:" at bounding box center [179, 80] width 153 height 5
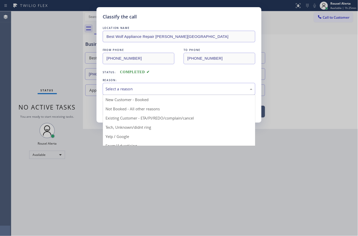
click at [172, 93] on div "Select a reason" at bounding box center [179, 89] width 153 height 12
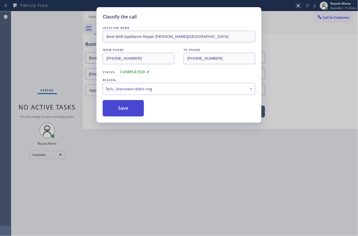
click at [129, 112] on button "Save" at bounding box center [123, 108] width 41 height 16
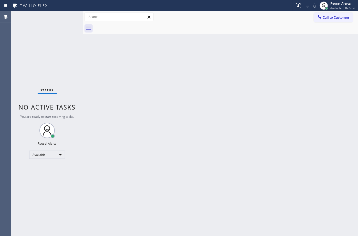
click at [55, 17] on div "Status No active tasks You are ready to start receiving tasks. Rousel Alerta Av…" at bounding box center [47, 123] width 72 height 225
click at [50, 17] on div "Status No active tasks You are ready to start receiving tasks. Rousel Alerta Av…" at bounding box center [47, 123] width 72 height 225
click at [50, 16] on div "Status No active tasks You are ready to start receiving tasks. Rousel Alerta Av…" at bounding box center [47, 123] width 72 height 225
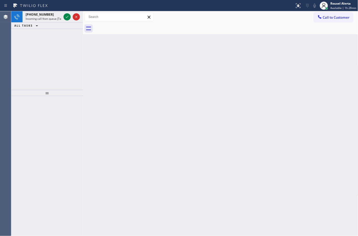
click at [50, 15] on div "[PHONE_NUMBER]" at bounding box center [44, 14] width 36 height 4
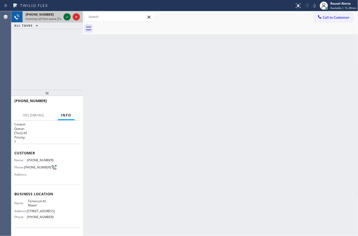
click at [64, 16] on icon at bounding box center [67, 17] width 6 height 6
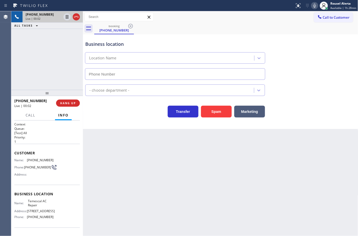
type input "[PHONE_NUMBER]"
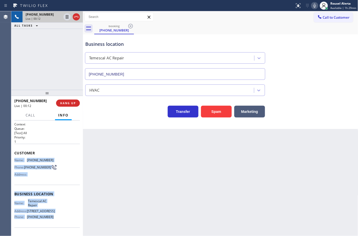
drag, startPoint x: 13, startPoint y: 158, endPoint x: 52, endPoint y: 221, distance: 74.2
click at [52, 221] on div "Context Queue: [Test] All Priority: 1 Customer Name: [PHONE_NUMBER] Phone: [PHO…" at bounding box center [47, 178] width 72 height 115
copy div "Name: [PHONE_NUMBER] Phone: [PHONE_NUMBER] Address: Business location Name: Tem…"
click at [67, 17] on icon at bounding box center [67, 17] width 3 height 4
click at [316, 7] on icon at bounding box center [314, 6] width 3 height 4
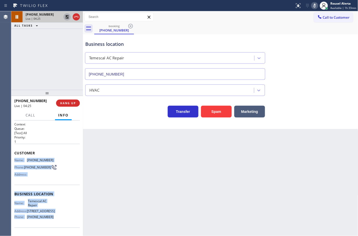
click at [67, 18] on icon at bounding box center [67, 17] width 6 height 6
click at [314, 5] on icon at bounding box center [315, 6] width 6 height 6
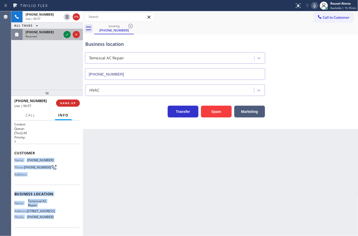
drag, startPoint x: 44, startPoint y: 33, endPoint x: 49, endPoint y: 33, distance: 5.4
click at [44, 33] on span "[PHONE_NUMBER]" at bounding box center [40, 32] width 28 height 4
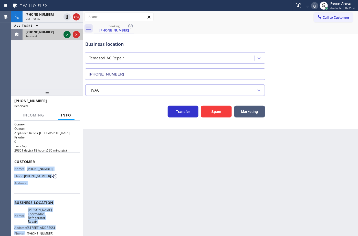
click at [66, 33] on icon at bounding box center [67, 34] width 6 height 6
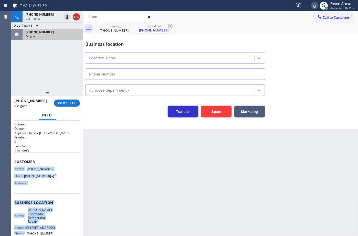
type input "[PHONE_NUMBER]"
drag, startPoint x: 154, startPoint y: 181, endPoint x: 169, endPoint y: 177, distance: 15.3
click at [155, 179] on div "Back to Dashboard Change Sender ID Customers Technicians Select a contact Outbo…" at bounding box center [220, 123] width 275 height 225
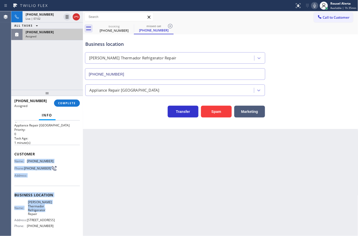
scroll to position [32, 0]
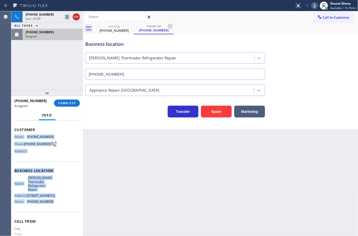
drag, startPoint x: 14, startPoint y: 168, endPoint x: 54, endPoint y: 206, distance: 55.1
click at [54, 206] on div "Context Queue: Appliance Repair High End Priority: 0 Task Age: [DEMOGRAPHIC_DAT…" at bounding box center [47, 178] width 72 height 115
copy div "Name: [PHONE_NUMBER] Phone: [PHONE_NUMBER] Address: Business location Name: [PE…"
click at [44, 35] on div "Assigned" at bounding box center [53, 37] width 54 height 4
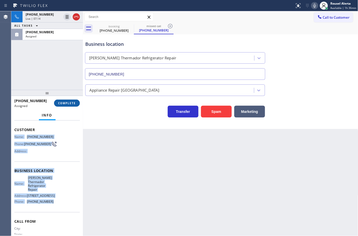
click at [62, 102] on span "COMPLETE" at bounding box center [67, 103] width 18 height 4
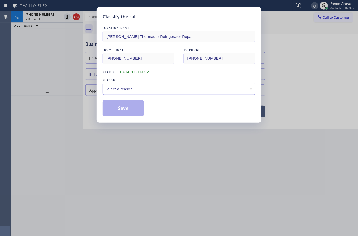
click at [119, 88] on div "Select a reason" at bounding box center [178, 89] width 147 height 6
click at [125, 108] on button "Save" at bounding box center [123, 108] width 41 height 16
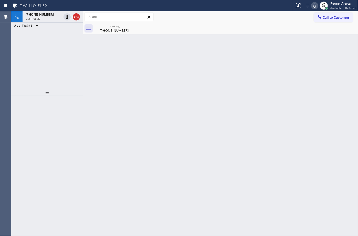
click at [66, 33] on div "[PHONE_NUMBER] Live | 08:27 ALL TASKS ALL TASKS ACTIVE TASKS TASKS IN WRAP UP" at bounding box center [47, 50] width 72 height 79
click at [53, 21] on div "[PHONE_NUMBER] Live | 08:28" at bounding box center [43, 16] width 40 height 11
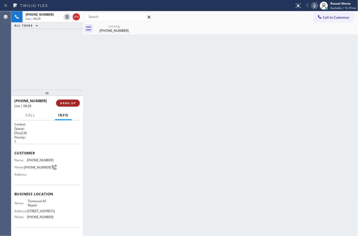
click at [70, 104] on span "HANG UP" at bounding box center [68, 103] width 16 height 4
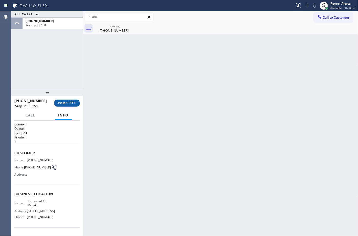
click at [71, 103] on span "COMPLETE" at bounding box center [67, 103] width 18 height 4
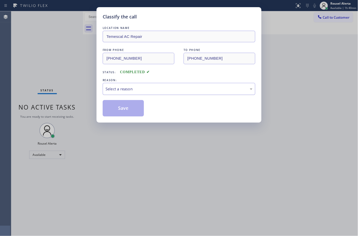
click at [150, 92] on div "Select a reason" at bounding box center [179, 89] width 153 height 12
click at [113, 107] on button "Save" at bounding box center [123, 108] width 41 height 16
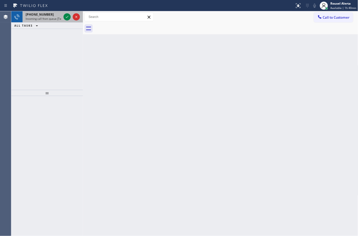
click at [47, 17] on span "Incoming call from queue [Test] All" at bounding box center [47, 19] width 42 height 4
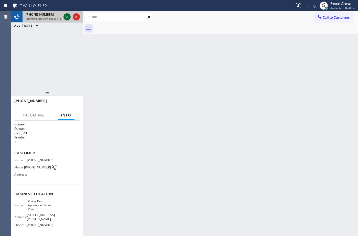
click at [67, 18] on icon at bounding box center [67, 17] width 6 height 6
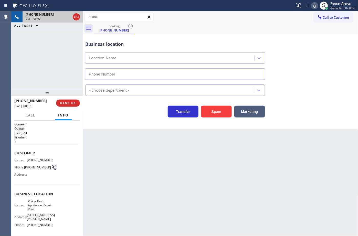
type input "[PHONE_NUMBER]"
click at [195, 28] on div "booking [PHONE_NUMBER]" at bounding box center [226, 29] width 264 height 12
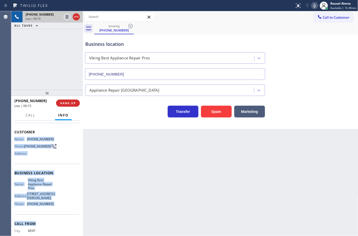
drag, startPoint x: 15, startPoint y: 159, endPoint x: 57, endPoint y: 229, distance: 81.8
click at [57, 229] on div "Context Queue: [Test] All Priority: 1 Customer Name: [PHONE_NUMBER] Phone: [PHO…" at bounding box center [47, 177] width 66 height 152
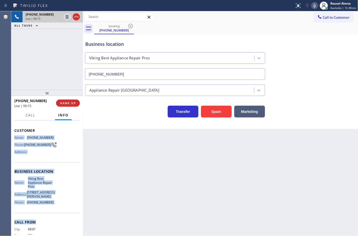
copy div "Name: [PHONE_NUMBER] Phone: [PHONE_NUMBER] Address: Business location Name: Vik…"
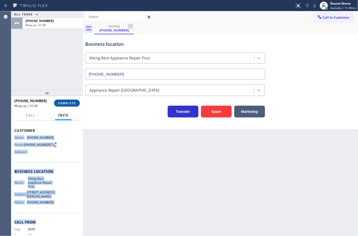
click at [59, 101] on button "COMPLETE" at bounding box center [67, 103] width 26 height 7
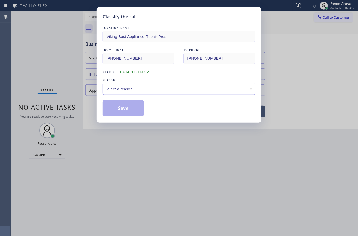
click at [156, 92] on div "Select a reason" at bounding box center [178, 89] width 147 height 6
click at [126, 106] on button "Save" at bounding box center [123, 108] width 41 height 16
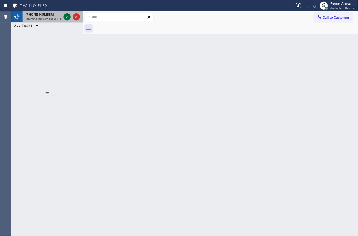
click at [63, 14] on div at bounding box center [66, 17] width 7 height 6
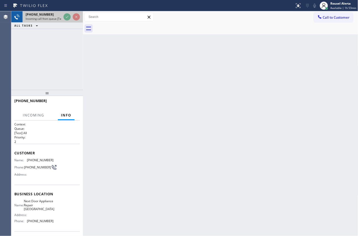
click at [63, 15] on div at bounding box center [71, 16] width 18 height 11
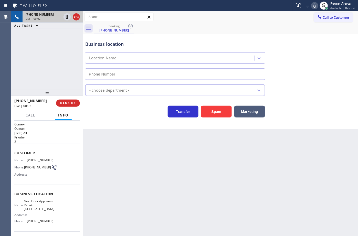
type input "[PHONE_NUMBER]"
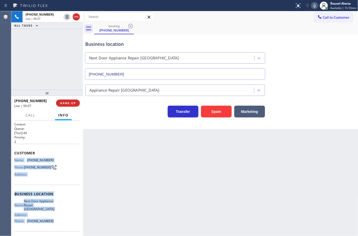
drag, startPoint x: 12, startPoint y: 158, endPoint x: 57, endPoint y: 225, distance: 80.3
click at [57, 225] on div "Context Queue: [Test] All Priority: 2 Customer Name: [PHONE_NUMBER] Phone: [PHO…" at bounding box center [47, 178] width 72 height 115
copy div "Name: [PHONE_NUMBER] Phone: [PHONE_NUMBER] Address: Business location Name: Nex…"
click at [67, 18] on icon at bounding box center [67, 17] width 6 height 6
click at [314, 6] on icon at bounding box center [315, 6] width 6 height 6
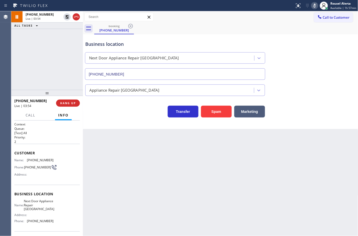
click at [163, 166] on div "Back to Dashboard Change Sender ID Customers Technicians Select a contact Outbo…" at bounding box center [220, 123] width 275 height 225
click at [66, 17] on icon at bounding box center [67, 17] width 6 height 6
click at [317, 6] on icon at bounding box center [315, 6] width 6 height 6
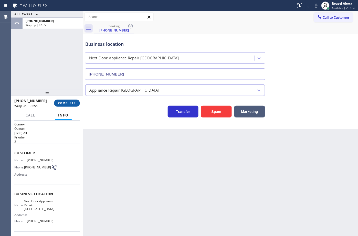
click at [61, 102] on span "COMPLETE" at bounding box center [67, 103] width 18 height 4
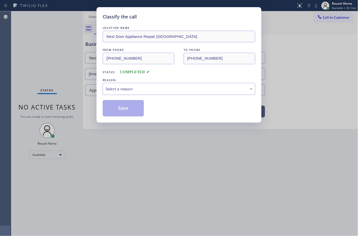
click at [163, 93] on div "Select a reason" at bounding box center [179, 89] width 153 height 12
click at [138, 113] on button "Save" at bounding box center [123, 108] width 41 height 16
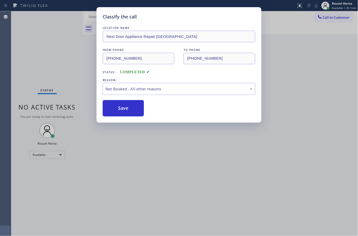
click at [166, 151] on div "Classify the call LOCATION NAME Next Door Appliance Repair [GEOGRAPHIC_DATA] FR…" at bounding box center [179, 118] width 358 height 236
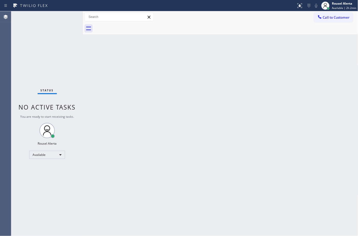
click at [67, 26] on div "Status No active tasks You are ready to start receiving tasks. Rousel Alerta Av…" at bounding box center [47, 123] width 72 height 225
click at [248, 108] on div "Back to Dashboard Change Sender ID Customers Technicians Select a contact Outbo…" at bounding box center [220, 123] width 275 height 225
click at [69, 19] on div "Status No active tasks You are ready to start receiving tasks. Rousel Alerta Av…" at bounding box center [47, 123] width 72 height 225
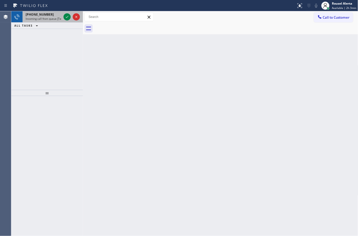
click at [49, 17] on span "Incoming call from queue [Test] All" at bounding box center [47, 19] width 42 height 4
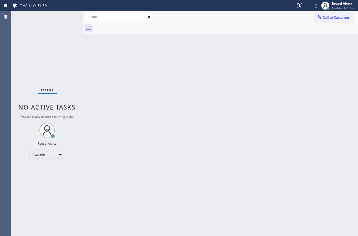
click at [40, 31] on div "Status No active tasks You are ready to start receiving tasks. Rousel Alerta Av…" at bounding box center [47, 123] width 72 height 225
click at [140, 152] on div "Back to Dashboard Change Sender ID Customers Technicians Select a contact Outbo…" at bounding box center [220, 123] width 275 height 225
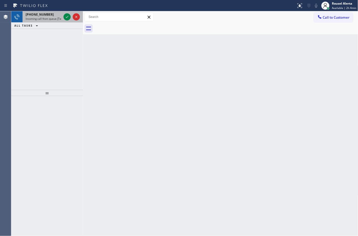
click at [49, 20] on div "[PHONE_NUMBER] Incoming call from queue [Test] All" at bounding box center [43, 16] width 40 height 11
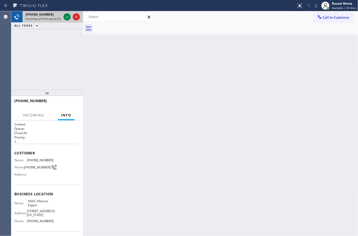
click at [49, 20] on div "[PHONE_NUMBER] Incoming call from queue [Test] All" at bounding box center [43, 16] width 40 height 11
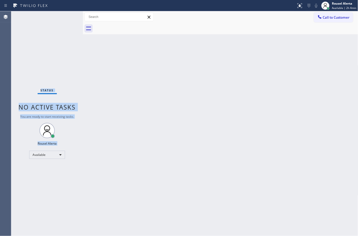
click at [49, 20] on div "Status No active tasks You are ready to start receiving tasks. Rousel Alerta Av…" at bounding box center [47, 123] width 72 height 225
drag, startPoint x: 49, startPoint y: 20, endPoint x: 53, endPoint y: 22, distance: 4.9
click at [53, 22] on div "Status No active tasks You are ready to start receiving tasks. Rousel Alerta Av…" at bounding box center [47, 123] width 72 height 225
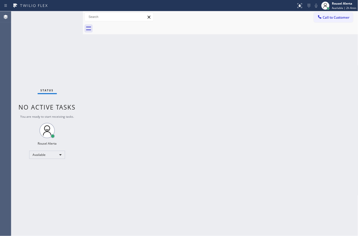
click at [198, 115] on div "Back to Dashboard Change Sender ID Customers Technicians Select a contact Outbo…" at bounding box center [220, 123] width 275 height 225
click at [63, 12] on div "Status No active tasks You are ready to start receiving tasks. Rousel Alerta Av…" at bounding box center [47, 123] width 72 height 225
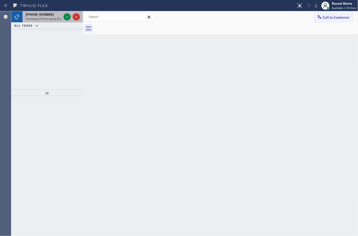
click at [58, 18] on span "Incoming call from queue [Test] All" at bounding box center [47, 19] width 42 height 4
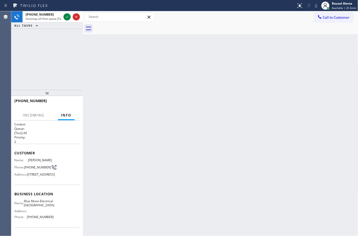
click at [140, 137] on div "Back to Dashboard Change Sender ID Customers Technicians Select a contact Outbo…" at bounding box center [220, 123] width 275 height 225
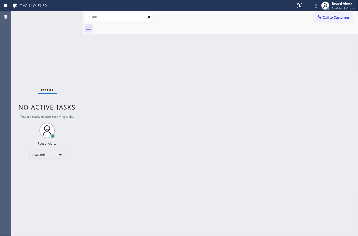
click at [59, 31] on div "Status No active tasks You are ready to start receiving tasks. Rousel Alerta Av…" at bounding box center [47, 123] width 72 height 225
click at [346, 3] on div "Rousel Alerta" at bounding box center [344, 3] width 24 height 4
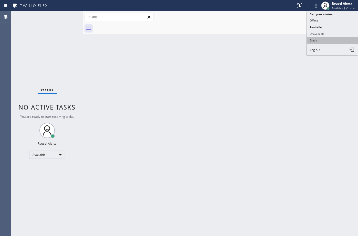
click at [335, 38] on button "Break" at bounding box center [332, 40] width 51 height 7
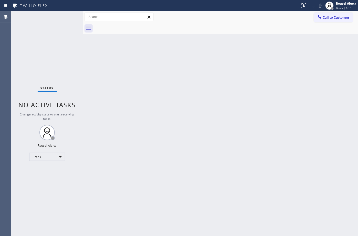
click at [268, 26] on div at bounding box center [226, 29] width 264 height 12
click at [342, 3] on div "Rousel Alerta" at bounding box center [346, 3] width 20 height 4
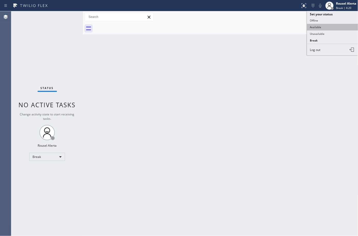
click at [340, 26] on button "Available" at bounding box center [332, 27] width 51 height 7
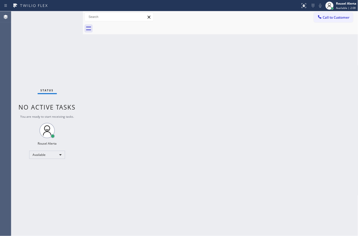
click at [50, 54] on div "Status No active tasks You are ready to start receiving tasks. Rousel Alerta Av…" at bounding box center [47, 123] width 72 height 225
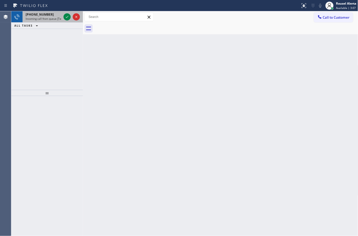
click at [55, 17] on span "Incoming call from queue [Test] All" at bounding box center [47, 19] width 42 height 4
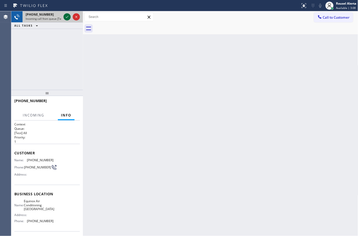
click at [65, 17] on icon at bounding box center [67, 17] width 6 height 6
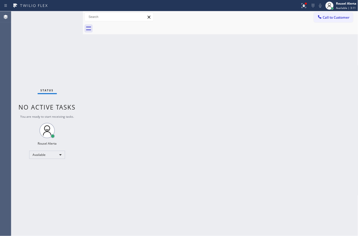
click at [65, 17] on div "Status No active tasks You are ready to start receiving tasks. Rousel Alerta Av…" at bounding box center [47, 123] width 72 height 225
drag, startPoint x: 65, startPoint y: 17, endPoint x: 66, endPoint y: 14, distance: 2.8
click at [65, 16] on div "Status No active tasks You are ready to start receiving tasks. Rousel Alerta Av…" at bounding box center [47, 123] width 72 height 225
click at [302, 4] on icon at bounding box center [304, 6] width 6 height 6
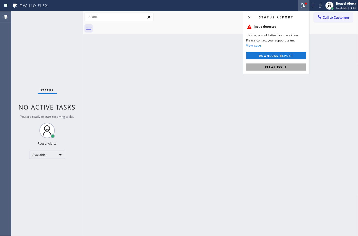
click at [281, 64] on button "Clear issue" at bounding box center [276, 66] width 60 height 7
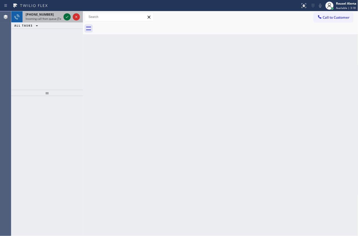
click at [50, 17] on span "Incoming call from queue [Test] All" at bounding box center [47, 19] width 42 height 4
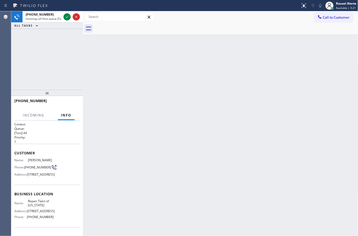
click at [94, 47] on div "Back to Dashboard Change Sender ID Customers Technicians Select a contact Outbo…" at bounding box center [220, 123] width 275 height 225
drag, startPoint x: 91, startPoint y: 44, endPoint x: 90, endPoint y: 41, distance: 2.8
click at [90, 43] on div "Back to Dashboard Change Sender ID Customers Technicians Select a contact Outbo…" at bounding box center [220, 123] width 275 height 225
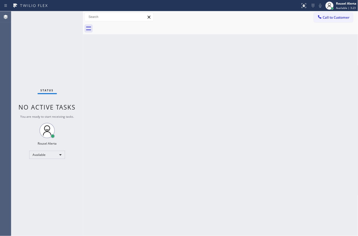
click at [42, 25] on div "Status No active tasks You are ready to start receiving tasks. Rousel Alerta Av…" at bounding box center [47, 123] width 72 height 225
click at [53, 20] on div "Status No active tasks You are ready to start receiving tasks. Rousel Alerta Av…" at bounding box center [47, 123] width 72 height 225
click at [53, 12] on div "Status No active tasks You are ready to start receiving tasks. Rousel Alerta Av…" at bounding box center [47, 123] width 72 height 225
click at [66, 13] on div "Status No active tasks You are ready to start receiving tasks. Rousel Alerta Av…" at bounding box center [47, 123] width 72 height 225
click at [268, 120] on div "Back to Dashboard Change Sender ID Customers Technicians Select a contact Outbo…" at bounding box center [220, 123] width 275 height 225
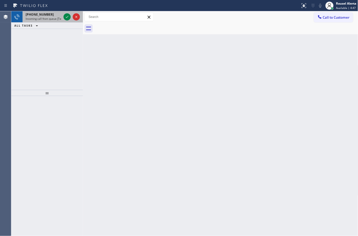
click at [60, 18] on span "Incoming call from queue [Test] All" at bounding box center [47, 19] width 42 height 4
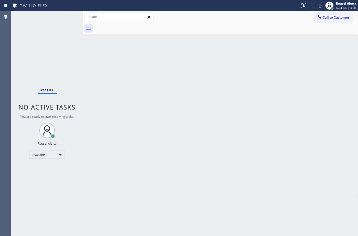
click at [134, 93] on div "Back to Dashboard Change Sender ID Customers Technicians Select a contact Outbo…" at bounding box center [220, 123] width 275 height 225
click at [61, 36] on div "Status No active tasks You are ready to start receiving tasks. Rousel Alerta Av…" at bounding box center [47, 123] width 72 height 225
click at [215, 141] on div "Back to Dashboard Change Sender ID Customers Technicians Select a contact Outbo…" at bounding box center [220, 123] width 275 height 225
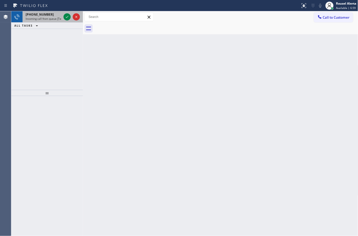
click at [53, 18] on span "Incoming call from queue [Test] All" at bounding box center [47, 19] width 42 height 4
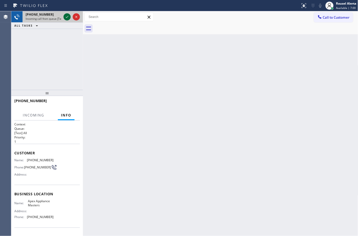
click at [66, 17] on icon at bounding box center [67, 17] width 6 height 6
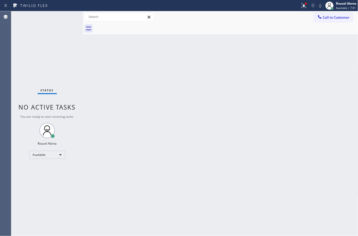
click at [66, 17] on div "Status No active tasks You are ready to start receiving tasks. Rousel Alerta Av…" at bounding box center [47, 123] width 72 height 225
click at [301, 5] on icon at bounding box center [304, 6] width 6 height 6
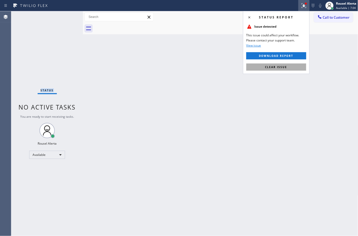
click at [296, 65] on button "Clear issue" at bounding box center [276, 66] width 60 height 7
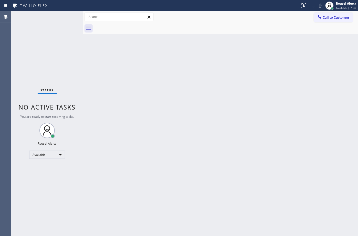
click at [305, 84] on div "Back to Dashboard Change Sender ID Customers Technicians Select a contact Outbo…" at bounding box center [220, 123] width 275 height 225
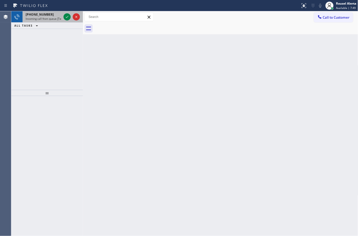
click at [49, 15] on div "[PHONE_NUMBER]" at bounding box center [44, 14] width 36 height 4
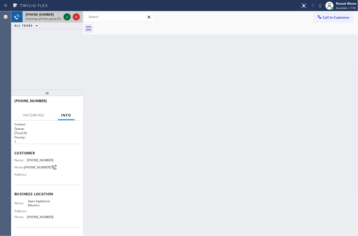
click at [65, 17] on icon at bounding box center [67, 17] width 6 height 6
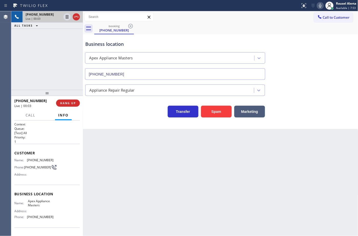
type input "[PHONE_NUMBER]"
click at [319, 7] on icon at bounding box center [320, 6] width 6 height 6
click at [319, 6] on rect at bounding box center [320, 5] width 4 height 4
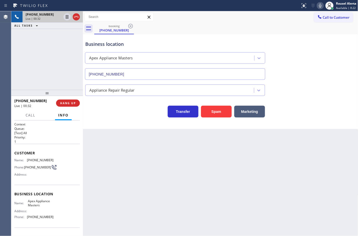
click at [301, 172] on div "Back to Dashboard Change Sender ID Customers Technicians Select a contact Outbo…" at bounding box center [220, 123] width 275 height 225
click at [268, 173] on div "Back to Dashboard Change Sender ID Customers Technicians Select a contact Outbo…" at bounding box center [220, 123] width 275 height 225
drag, startPoint x: 52, startPoint y: 65, endPoint x: 76, endPoint y: 121, distance: 61.1
click at [51, 65] on div "[PHONE_NUMBER] Live | 00:38 ALL TASKS ALL TASKS ACTIVE TASKS TASKS IN WRAP UP" at bounding box center [47, 50] width 72 height 79
click at [120, 185] on div "Back to Dashboard Change Sender ID Customers Technicians Select a contact Outbo…" at bounding box center [220, 123] width 275 height 225
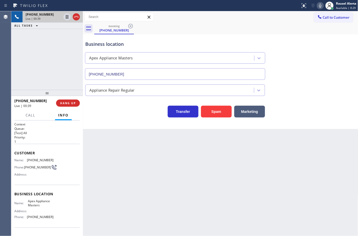
click at [69, 83] on div "[PHONE_NUMBER] Live | 00:39 ALL TASKS ALL TASKS ACTIVE TASKS TASKS IN WRAP UP" at bounding box center [47, 50] width 72 height 79
click at [113, 165] on div "Back to Dashboard Change Sender ID Customers Technicians Select a contact Outbo…" at bounding box center [220, 123] width 275 height 225
click at [71, 104] on span "HANG UP" at bounding box center [68, 103] width 16 height 4
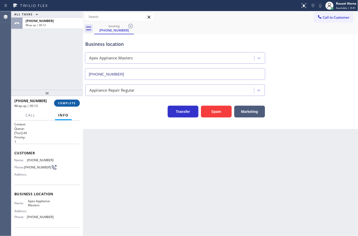
click at [69, 101] on span "COMPLETE" at bounding box center [67, 103] width 18 height 4
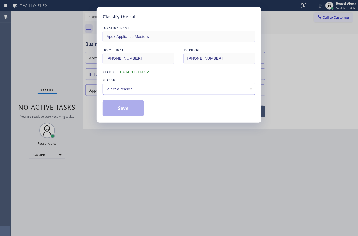
click at [119, 85] on div "Select a reason" at bounding box center [179, 89] width 153 height 12
click at [119, 107] on button "Save" at bounding box center [123, 108] width 41 height 16
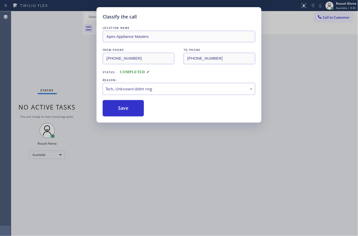
click at [152, 142] on div "Classify the call LOCATION NAME Apex Appliance Masters FROM PHONE [PHONE_NUMBER…" at bounding box center [179, 118] width 358 height 236
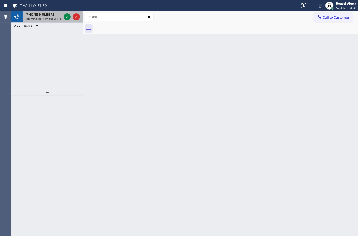
click at [56, 16] on div "[PHONE_NUMBER]" at bounding box center [44, 14] width 36 height 4
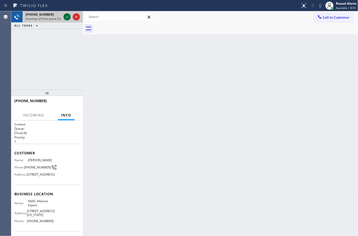
click at [65, 17] on icon at bounding box center [67, 17] width 6 height 6
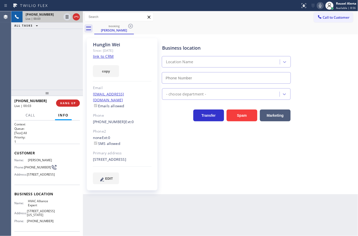
type input "[PHONE_NUMBER]"
click at [101, 58] on link "link to CRM" at bounding box center [103, 56] width 21 height 5
drag, startPoint x: 47, startPoint y: 64, endPoint x: 55, endPoint y: 40, distance: 25.4
click at [47, 64] on div "[PHONE_NUMBER] Live | 00:34 ALL TASKS ALL TASKS ACTIVE TASKS TASKS IN WRAP UP" at bounding box center [47, 50] width 72 height 79
click at [65, 19] on icon at bounding box center [67, 17] width 6 height 6
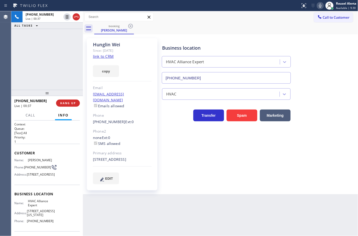
click at [320, 6] on icon at bounding box center [320, 6] width 3 height 4
click at [67, 18] on icon at bounding box center [67, 17] width 4 height 4
click at [320, 5] on icon at bounding box center [319, 6] width 3 height 4
click at [36, 50] on div "[PHONE_NUMBER] Live | 03:05 ALL TASKS ALL TASKS ACTIVE TASKS TASKS IN WRAP UP" at bounding box center [47, 50] width 72 height 79
drag, startPoint x: 33, startPoint y: 44, endPoint x: 58, endPoint y: 61, distance: 30.2
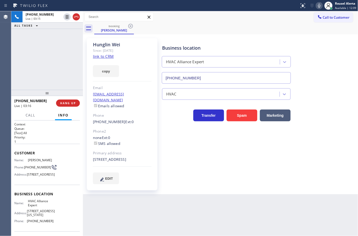
click at [33, 44] on div "[PHONE_NUMBER] Live | 03:15 ALL TASKS ALL TASKS ACTIVE TASKS TASKS IN WRAP UP" at bounding box center [47, 50] width 72 height 79
click at [177, 205] on div "Back to Dashboard Change Sender ID Customers Technicians Select a contact Outbo…" at bounding box center [220, 123] width 275 height 225
click at [72, 60] on div "[PHONE_NUMBER] Live | 03:18 ALL TASKS ALL TASKS ACTIVE TASKS TASKS IN WRAP UP" at bounding box center [47, 50] width 72 height 79
click at [66, 42] on div "[PHONE_NUMBER] Live | 03:31 ALL TASKS ALL TASKS ACTIVE TASKS TASKS IN WRAP UP" at bounding box center [47, 50] width 72 height 79
click at [190, 217] on div "Back to Dashboard Change Sender ID Customers Technicians Select a contact Outbo…" at bounding box center [220, 123] width 275 height 225
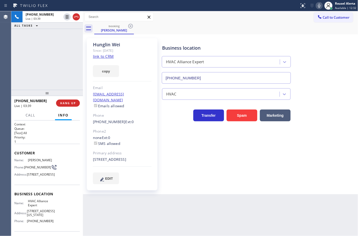
click at [61, 53] on div "[PHONE_NUMBER] Live | 03:39 ALL TASKS ALL TASKS ACTIVE TASKS TASKS IN WRAP UP" at bounding box center [47, 50] width 72 height 79
click at [185, 228] on div "Back to Dashboard Change Sender ID Customers Technicians Select a contact Outbo…" at bounding box center [220, 123] width 275 height 225
click at [44, 42] on div "[PHONE_NUMBER] Live | 03:40 ALL TASKS ALL TASKS ACTIVE TASKS TASKS IN WRAP UP" at bounding box center [47, 50] width 72 height 79
click at [69, 104] on span "HANG UP" at bounding box center [68, 103] width 16 height 4
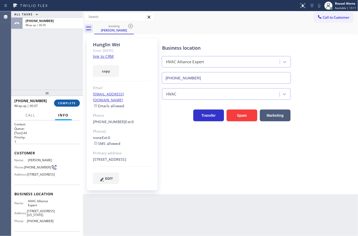
click at [63, 105] on span "COMPLETE" at bounding box center [67, 103] width 18 height 4
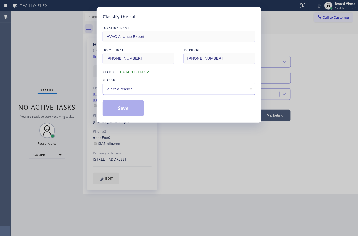
click at [174, 89] on div "Select a reason" at bounding box center [178, 89] width 147 height 6
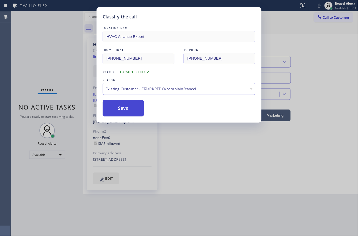
click at [134, 104] on button "Save" at bounding box center [123, 108] width 41 height 16
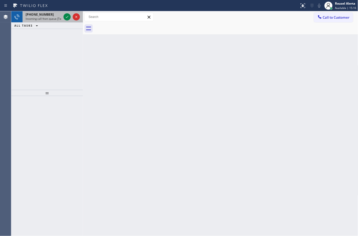
click at [53, 19] on span "Incoming call from queue [Test] All" at bounding box center [47, 19] width 42 height 4
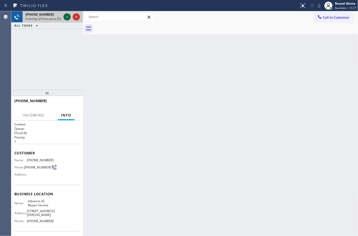
click at [66, 19] on icon at bounding box center [67, 17] width 6 height 6
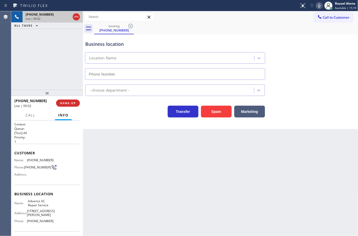
type input "[PHONE_NUMBER]"
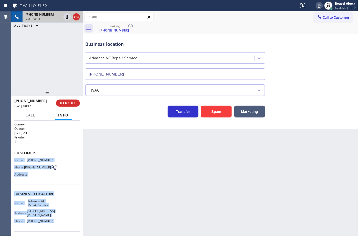
drag, startPoint x: 13, startPoint y: 157, endPoint x: 49, endPoint y: 220, distance: 72.5
click at [49, 220] on div "Context Queue: [Test] All Priority: 1 Customer Name: [PHONE_NUMBER] Phone: [PHO…" at bounding box center [47, 178] width 72 height 115
click at [67, 18] on icon at bounding box center [67, 17] width 6 height 6
click at [320, 9] on button at bounding box center [319, 5] width 7 height 7
click at [64, 16] on icon at bounding box center [67, 17] width 6 height 6
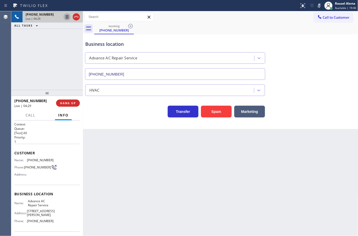
click at [318, 9] on div "Status report No issues detected If you experience an issue, please download th…" at bounding box center [327, 5] width 61 height 11
click at [318, 8] on icon at bounding box center [319, 6] width 6 height 6
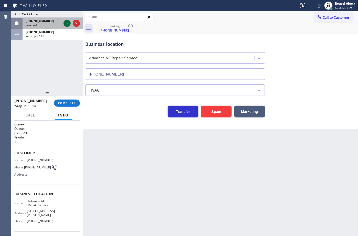
click at [66, 26] on icon at bounding box center [67, 23] width 6 height 6
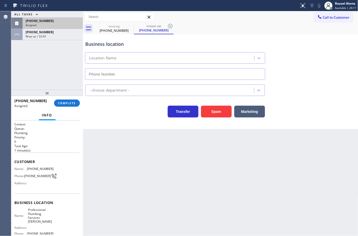
type input "[PHONE_NUMBER]"
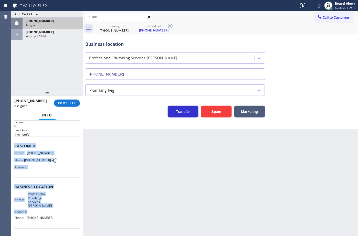
scroll to position [32, 0]
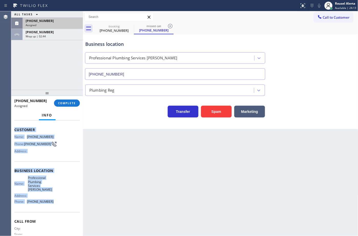
drag, startPoint x: 15, startPoint y: 159, endPoint x: 55, endPoint y: 201, distance: 58.5
click at [55, 201] on div "Context Queue: Plumbing Priority: 0 Task Age: [DEMOGRAPHIC_DATA] minute(s) Cust…" at bounding box center [47, 170] width 66 height 161
click at [50, 19] on div "[PHONE_NUMBER]" at bounding box center [53, 21] width 54 height 4
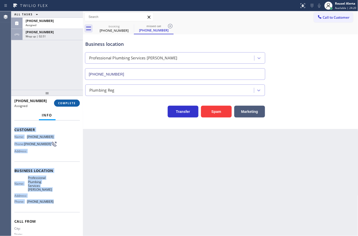
click at [66, 104] on span "COMPLETE" at bounding box center [67, 103] width 18 height 4
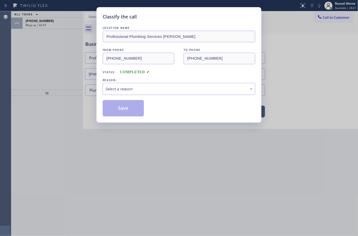
click at [125, 92] on div "Select a reason" at bounding box center [178, 89] width 147 height 6
click at [125, 108] on button "Save" at bounding box center [123, 108] width 41 height 16
click at [59, 29] on div "Classify the call LOCATION NAME Professional Plumbing Services [PERSON_NAME] FR…" at bounding box center [179, 118] width 358 height 236
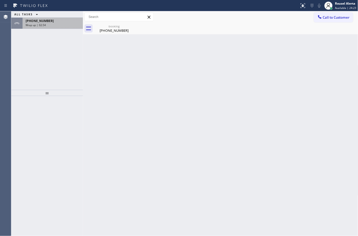
click at [56, 23] on div "Wrap up | 02:54" at bounding box center [53, 25] width 54 height 4
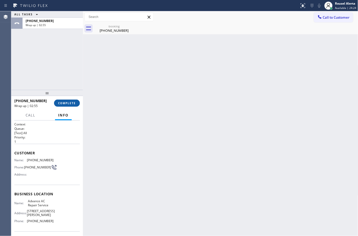
click at [66, 100] on button "COMPLETE" at bounding box center [67, 103] width 26 height 7
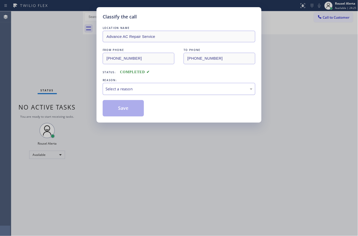
click at [121, 88] on div "Select a reason" at bounding box center [178, 89] width 147 height 6
click at [118, 112] on button "Save" at bounding box center [123, 108] width 41 height 16
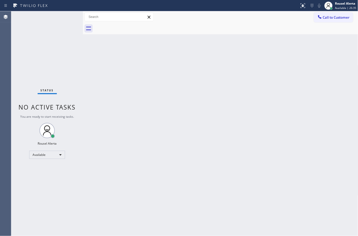
click at [250, 149] on div "Back to Dashboard Change Sender ID Customers Technicians Select a contact Outbo…" at bounding box center [220, 123] width 275 height 225
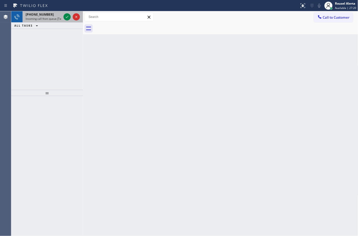
click at [55, 18] on span "Incoming call from queue [Test] All" at bounding box center [47, 19] width 42 height 4
click at [44, 17] on span "Incoming call from queue [Test] All" at bounding box center [47, 19] width 42 height 4
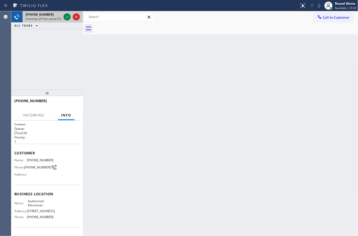
click at [44, 17] on span "Incoming call from queue [Test] All" at bounding box center [47, 19] width 42 height 4
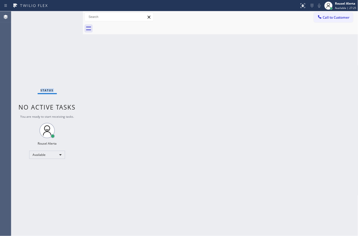
click at [45, 17] on div "Status No active tasks You are ready to start receiving tasks. Rousel Alerta Av…" at bounding box center [47, 123] width 72 height 225
click at [45, 16] on div "Status No active tasks You are ready to start receiving tasks. Rousel Alerta Av…" at bounding box center [47, 123] width 72 height 225
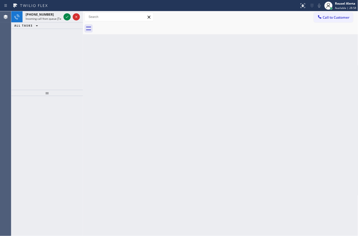
click at [46, 15] on span "[PHONE_NUMBER]" at bounding box center [40, 14] width 28 height 4
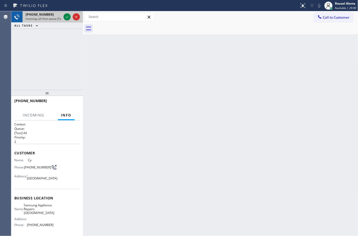
click at [51, 15] on div "[PHONE_NUMBER]" at bounding box center [44, 14] width 36 height 4
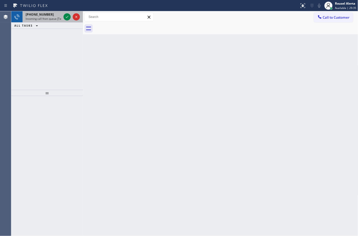
click at [52, 13] on div "[PHONE_NUMBER]" at bounding box center [44, 14] width 36 height 4
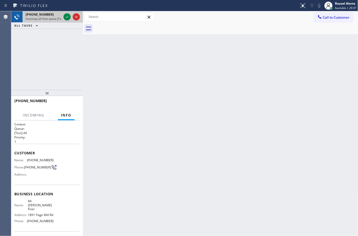
click at [62, 16] on div at bounding box center [71, 16] width 18 height 11
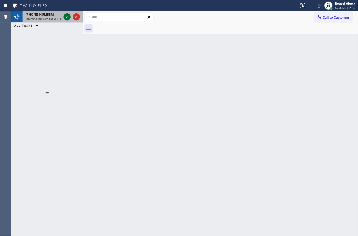
click at [64, 15] on icon at bounding box center [67, 17] width 6 height 6
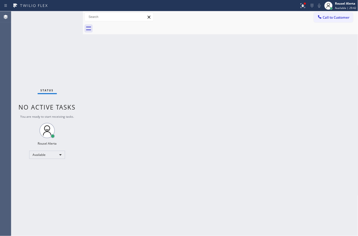
click at [64, 15] on div "Status No active tasks You are ready to start receiving tasks. Rousel Alerta Av…" at bounding box center [47, 123] width 72 height 225
click at [63, 15] on div "Status No active tasks You are ready to start receiving tasks. Rousel Alerta Av…" at bounding box center [47, 123] width 72 height 225
click at [307, 6] on div at bounding box center [302, 6] width 11 height 6
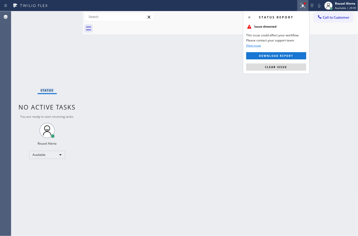
click at [292, 66] on button "Clear issue" at bounding box center [276, 66] width 60 height 7
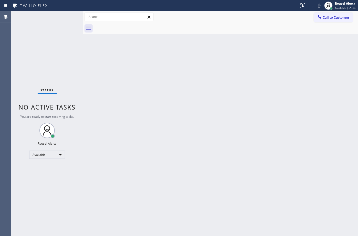
click at [278, 98] on div "Back to Dashboard Change Sender ID Customers Technicians Select a contact Outbo…" at bounding box center [220, 123] width 275 height 225
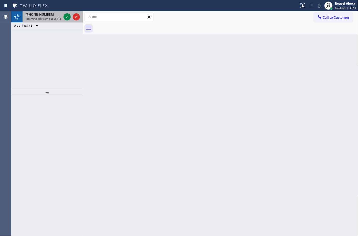
click at [54, 16] on div "[PHONE_NUMBER]" at bounding box center [44, 14] width 36 height 4
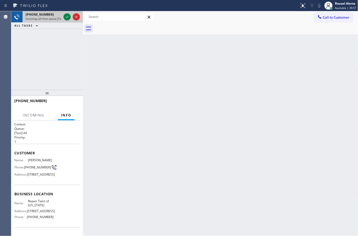
click at [55, 16] on div "[PHONE_NUMBER]" at bounding box center [44, 14] width 36 height 4
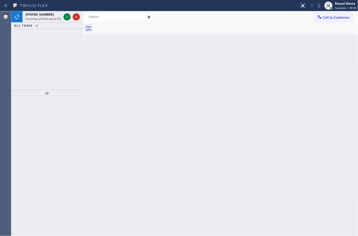
click at [56, 15] on div "[PHONE_NUMBER]" at bounding box center [44, 14] width 36 height 4
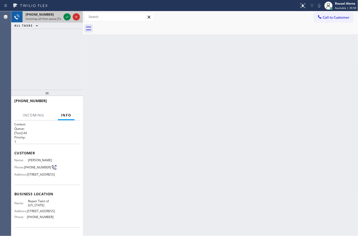
click at [56, 15] on div "[PHONE_NUMBER]" at bounding box center [44, 14] width 36 height 4
click at [57, 14] on div "[PHONE_NUMBER]" at bounding box center [44, 14] width 36 height 4
click at [57, 13] on div "[PHONE_NUMBER]" at bounding box center [44, 14] width 36 height 4
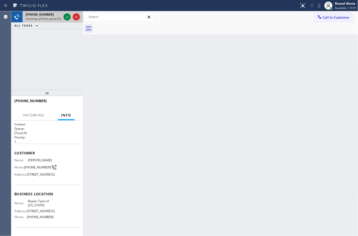
click at [59, 18] on span "Incoming call from queue [Test] All" at bounding box center [47, 19] width 42 height 4
click at [86, 49] on div "Back to Dashboard Change Sender ID Customers Technicians Select a contact Outbo…" at bounding box center [220, 123] width 275 height 225
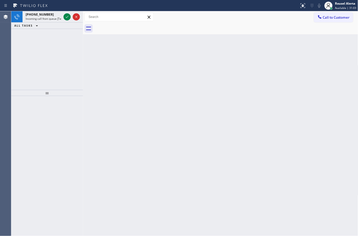
click at [53, 18] on span "Incoming call from queue [Test] All" at bounding box center [47, 19] width 42 height 4
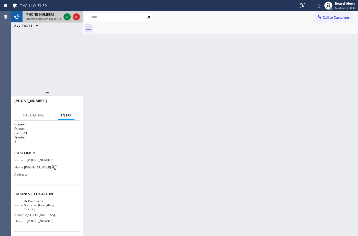
click at [71, 18] on div at bounding box center [71, 16] width 18 height 11
click at [71, 19] on div at bounding box center [71, 16] width 18 height 11
click at [68, 20] on icon at bounding box center [67, 17] width 6 height 6
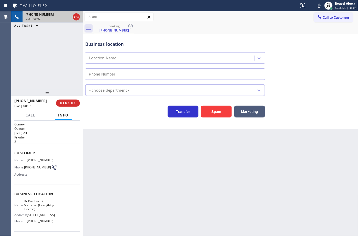
type input "[PHONE_NUMBER]"
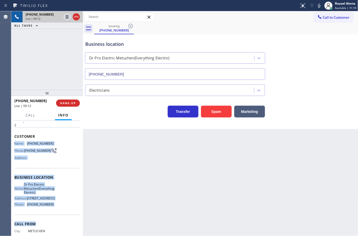
scroll to position [32, 0]
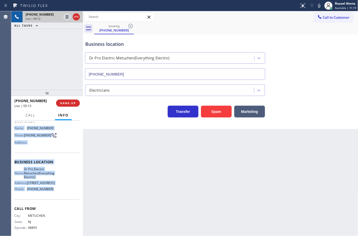
drag, startPoint x: 13, startPoint y: 157, endPoint x: 60, endPoint y: 198, distance: 61.9
click at [60, 198] on div "Context Queue: [Test] All Priority: 2 Customer Name: [PHONE_NUMBER] Phone: [PHO…" at bounding box center [47, 178] width 72 height 115
click at [64, 17] on icon at bounding box center [67, 17] width 6 height 6
click at [318, 3] on icon at bounding box center [319, 6] width 6 height 6
click at [65, 17] on icon at bounding box center [67, 17] width 6 height 6
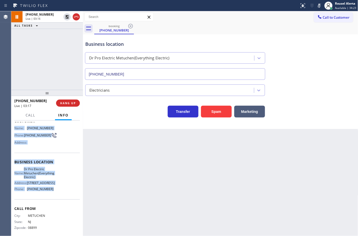
click at [320, 5] on icon at bounding box center [319, 6] width 6 height 6
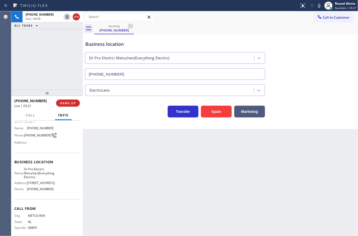
click at [194, 24] on div "booking [PHONE_NUMBER]" at bounding box center [226, 29] width 264 height 12
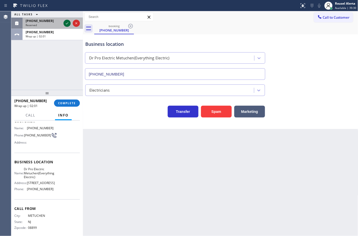
click at [65, 21] on icon at bounding box center [67, 23] width 6 height 6
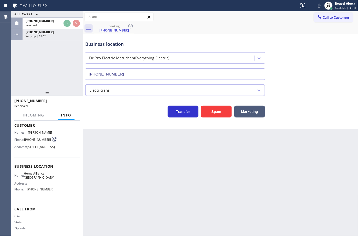
scroll to position [36, 0]
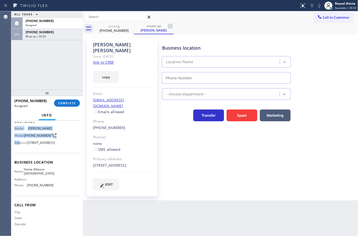
type input "[PHONE_NUMBER]"
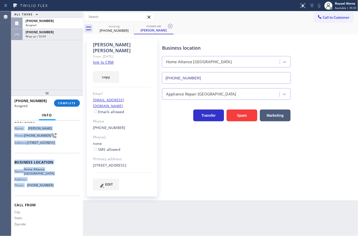
drag, startPoint x: 12, startPoint y: 125, endPoint x: 60, endPoint y: 196, distance: 86.0
click at [60, 196] on div "Context Queue: Appliance Repair High End Priority: 0 Task Age: Customer Name: […" at bounding box center [47, 178] width 72 height 115
click at [54, 23] on div "[PHONE_NUMBER]" at bounding box center [53, 21] width 54 height 4
click at [61, 101] on button "COMPLETE" at bounding box center [67, 103] width 26 height 7
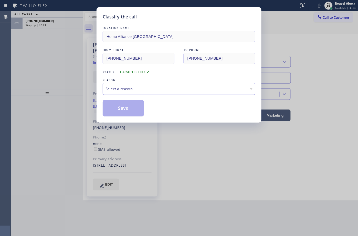
click at [147, 92] on div "Select a reason" at bounding box center [178, 89] width 147 height 6
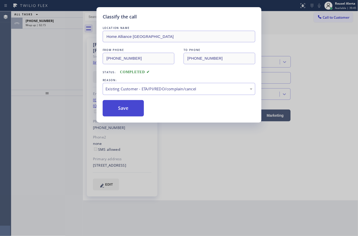
click at [123, 108] on button "Save" at bounding box center [123, 108] width 41 height 16
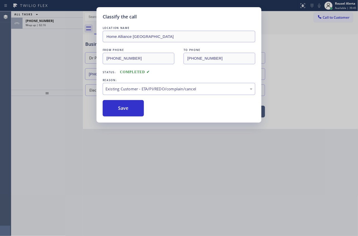
click at [52, 21] on div "Classify the call LOCATION NAME Home Alliance Jacksonville FROM PHONE [PHONE_NU…" at bounding box center [179, 118] width 358 height 236
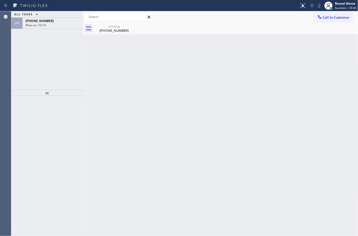
click at [52, 21] on div "[PHONE_NUMBER]" at bounding box center [53, 21] width 54 height 4
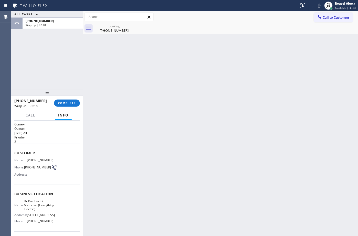
click at [62, 107] on div "[PHONE_NUMBER] Wrap up | 02:18 COMPLETE" at bounding box center [47, 103] width 66 height 13
click at [62, 106] on button "COMPLETE" at bounding box center [67, 103] width 26 height 7
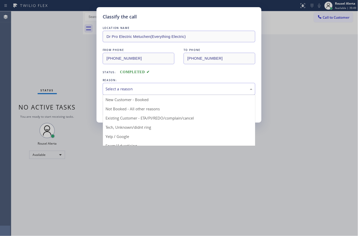
click at [122, 90] on div "Select a reason" at bounding box center [178, 89] width 147 height 6
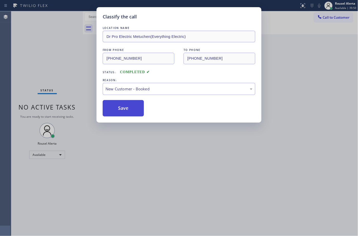
click at [114, 102] on button "Save" at bounding box center [123, 108] width 41 height 16
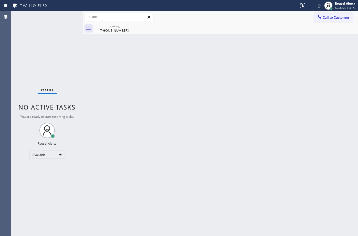
click at [153, 129] on div "Back to Dashboard Change Sender ID Customers Technicians Select a contact Outbo…" at bounding box center [220, 123] width 275 height 225
click at [122, 29] on div "[PHONE_NUMBER]" at bounding box center [114, 30] width 39 height 5
click at [95, 97] on div "Back to Dashboard Change Sender ID Customers Technicians Select a contact Outbo…" at bounding box center [220, 123] width 275 height 225
click at [302, 46] on div "Back to Dashboard Change Sender ID Customers Technicians Select a contact Outbo…" at bounding box center [220, 123] width 275 height 225
click at [54, 26] on div "Status No active tasks You are ready to start receiving tasks. Rousel Alerta Av…" at bounding box center [47, 123] width 72 height 225
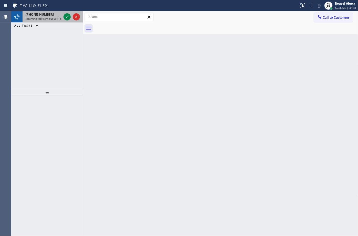
click at [39, 12] on span "[PHONE_NUMBER]" at bounding box center [40, 14] width 28 height 4
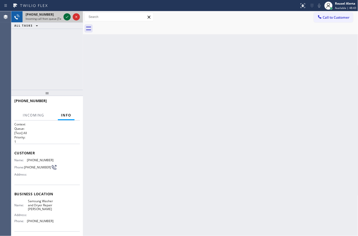
click at [64, 18] on icon at bounding box center [67, 17] width 6 height 6
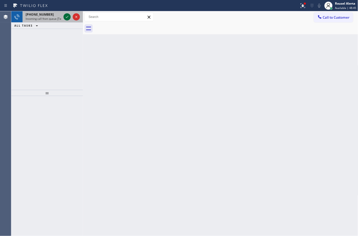
click at [64, 18] on icon at bounding box center [67, 17] width 6 height 6
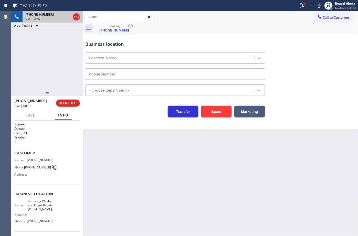
type input "[PHONE_NUMBER]"
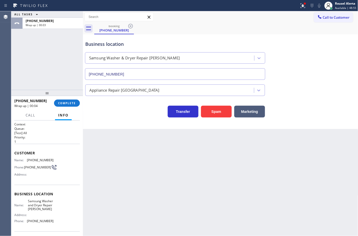
click at [152, 154] on div "Back to Dashboard Change Sender ID Customers Technicians Select a contact Outbo…" at bounding box center [220, 123] width 275 height 225
click at [67, 104] on span "COMPLETE" at bounding box center [67, 103] width 18 height 4
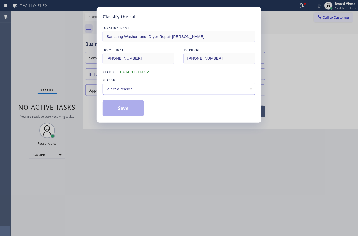
click at [131, 91] on div "Select a reason" at bounding box center [178, 89] width 147 height 6
click at [130, 105] on button "Save" at bounding box center [123, 108] width 41 height 16
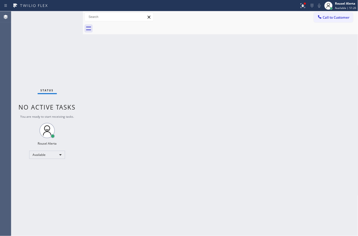
click at [59, 19] on div "Status No active tasks You are ready to start receiving tasks. Rousel Alerta Av…" at bounding box center [47, 123] width 72 height 225
drag, startPoint x: 59, startPoint y: 20, endPoint x: 90, endPoint y: 17, distance: 31.4
click at [64, 19] on div "Status No active tasks You are ready to start receiving tasks. Rousel Alerta Av…" at bounding box center [47, 123] width 72 height 225
click at [304, 10] on button at bounding box center [302, 5] width 11 height 11
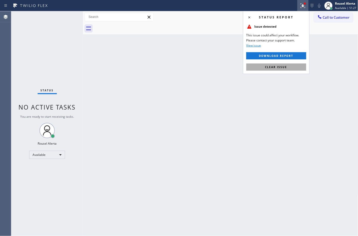
click at [301, 66] on button "Clear issue" at bounding box center [276, 66] width 60 height 7
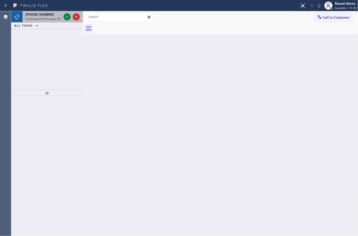
click at [40, 15] on span "[PHONE_NUMBER]" at bounding box center [40, 14] width 28 height 4
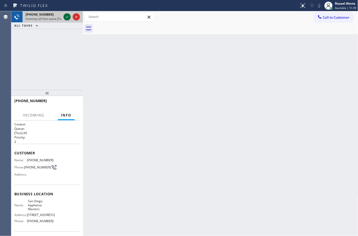
click at [66, 15] on icon at bounding box center [67, 17] width 6 height 6
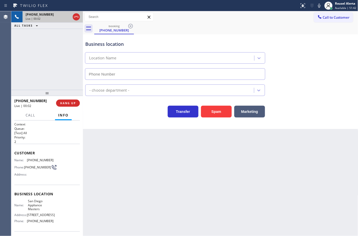
type input "[PHONE_NUMBER]"
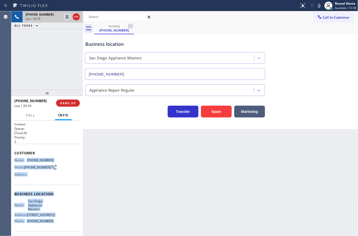
drag, startPoint x: 14, startPoint y: 158, endPoint x: 54, endPoint y: 227, distance: 79.4
click at [54, 227] on div "Context Queue: [Test] All Priority: 2 Customer Name: [PHONE_NUMBER] Phone: [PHO…" at bounding box center [47, 196] width 66 height 148
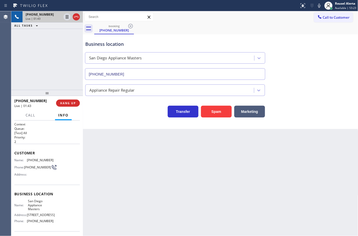
click at [203, 151] on div "Back to Dashboard Change Sender ID Customers Technicians Select a contact Outbo…" at bounding box center [220, 123] width 275 height 225
click at [67, 103] on span "HANG UP" at bounding box center [68, 103] width 16 height 4
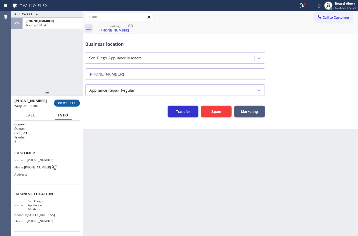
click at [71, 101] on button "COMPLETE" at bounding box center [67, 103] width 26 height 7
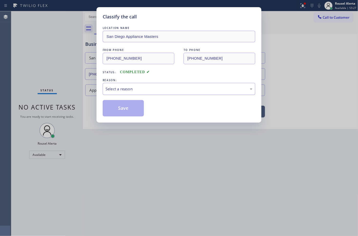
click at [137, 88] on div "Select a reason" at bounding box center [178, 89] width 147 height 6
click at [121, 109] on button "Save" at bounding box center [123, 108] width 41 height 16
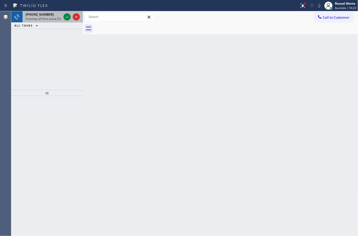
click at [60, 17] on span "Incoming call from queue [Test] All" at bounding box center [47, 19] width 42 height 4
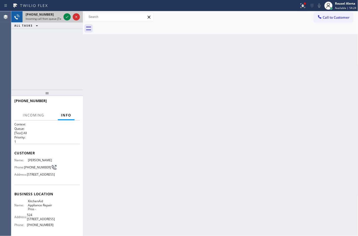
click at [53, 18] on span "Incoming call from queue [Test] All" at bounding box center [47, 19] width 42 height 4
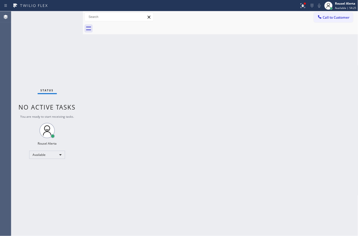
click at [137, 87] on div "Back to Dashboard Change Sender ID Customers Technicians Select a contact Outbo…" at bounding box center [220, 123] width 275 height 225
click at [304, 6] on icon at bounding box center [302, 5] width 3 height 4
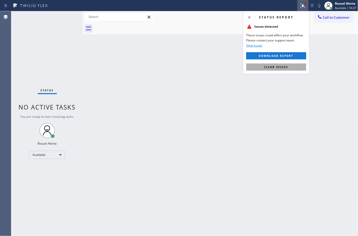
click at [287, 65] on span "Clear issues" at bounding box center [276, 67] width 24 height 4
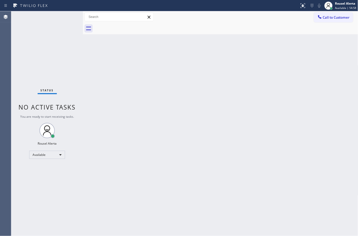
click at [57, 24] on div "Status No active tasks You are ready to start receiving tasks. Rousel Alerta Av…" at bounding box center [47, 123] width 72 height 225
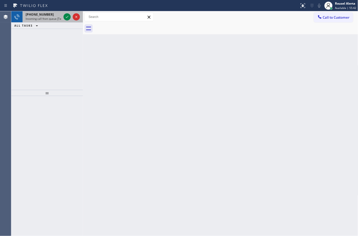
click at [51, 19] on span "Incoming call from queue [Test] All" at bounding box center [47, 19] width 42 height 4
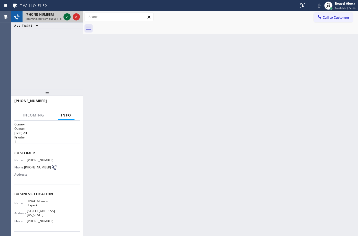
click at [66, 16] on icon at bounding box center [67, 17] width 6 height 6
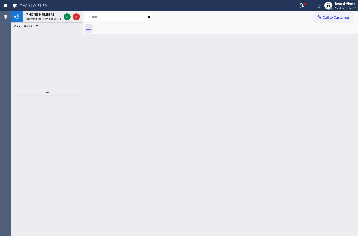
click at [167, 127] on div "Back to Dashboard Change Sender ID Customers Technicians Select a contact Outbo…" at bounding box center [220, 123] width 275 height 225
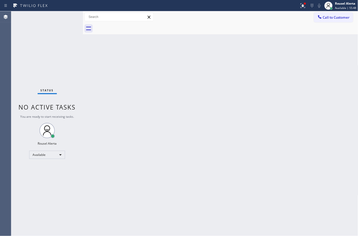
click at [51, 19] on div "Status No active tasks You are ready to start receiving tasks. Rousel Alerta Av…" at bounding box center [47, 123] width 72 height 225
click at [65, 16] on div "Status No active tasks You are ready to start receiving tasks. Rousel Alerta Av…" at bounding box center [47, 123] width 72 height 225
click at [49, 19] on div "Status No active tasks You are ready to start receiving tasks. Rousel Alerta Av…" at bounding box center [47, 123] width 72 height 225
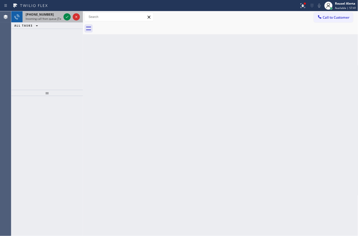
click at [48, 19] on span "Incoming call from queue [Test] All" at bounding box center [47, 19] width 42 height 4
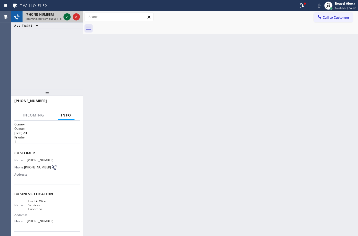
click at [64, 17] on icon at bounding box center [67, 17] width 6 height 6
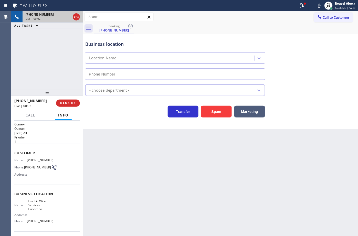
type input "[PHONE_NUMBER]"
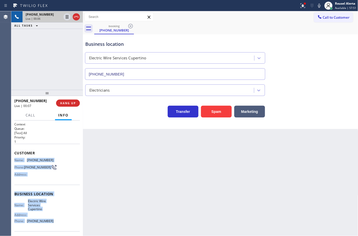
drag, startPoint x: 12, startPoint y: 159, endPoint x: 52, endPoint y: 221, distance: 74.3
click at [52, 221] on div "Context Queue: [Test] All Priority: 1 Customer Name: [PHONE_NUMBER] Phone: [PHO…" at bounding box center [47, 178] width 72 height 115
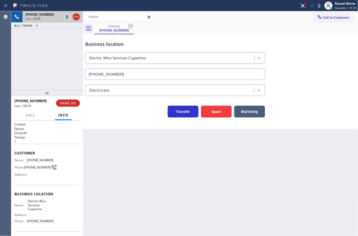
click at [255, 35] on div "Business location Electric Wire Services Cupertino [PHONE_NUMBER]" at bounding box center [220, 57] width 273 height 46
click at [304, 7] on icon at bounding box center [303, 6] width 6 height 6
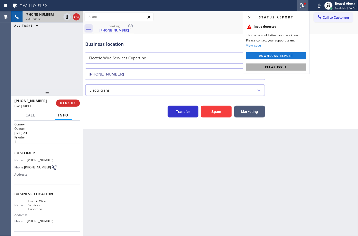
click at [295, 65] on button "Clear issue" at bounding box center [276, 66] width 60 height 7
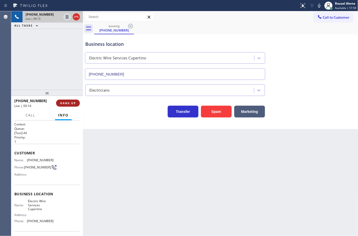
click at [68, 105] on button "HANG UP" at bounding box center [68, 103] width 24 height 7
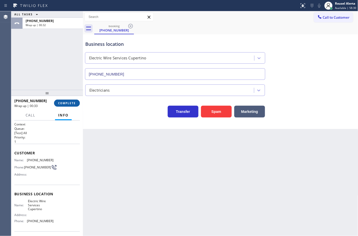
click at [69, 104] on span "COMPLETE" at bounding box center [67, 103] width 18 height 4
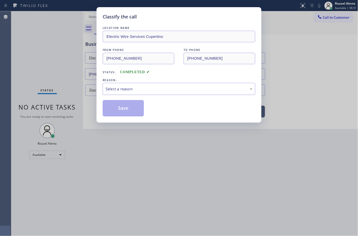
click at [139, 87] on div "Select a reason" at bounding box center [178, 89] width 147 height 6
click at [126, 108] on button "Save" at bounding box center [123, 108] width 41 height 16
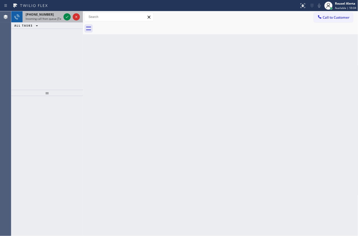
click at [58, 17] on span "Incoming call from queue [Test] All" at bounding box center [47, 19] width 42 height 4
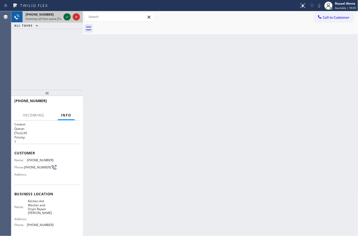
click at [69, 16] on icon at bounding box center [67, 17] width 6 height 6
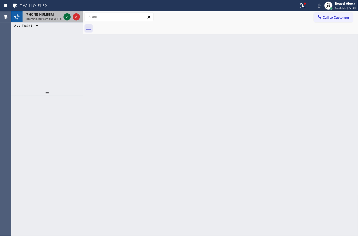
click at [63, 15] on div at bounding box center [66, 17] width 7 height 6
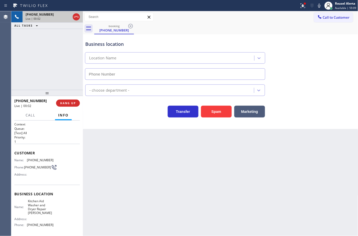
type input "[PHONE_NUMBER]"
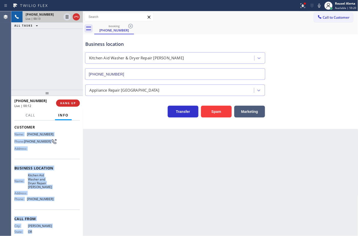
scroll to position [40, 0]
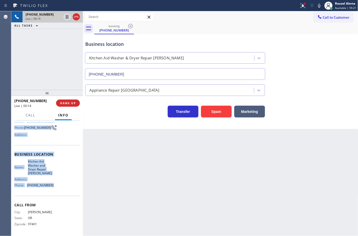
drag, startPoint x: 14, startPoint y: 159, endPoint x: 55, endPoint y: 194, distance: 53.0
click at [55, 194] on div "Context Queue: [Test] All Priority: 1 Customer Name: [PHONE_NUMBER] Phone: [PHO…" at bounding box center [47, 158] width 66 height 152
click at [66, 18] on icon at bounding box center [67, 17] width 3 height 4
click at [320, 4] on icon at bounding box center [320, 6] width 6 height 6
click at [65, 19] on icon at bounding box center [67, 17] width 6 height 6
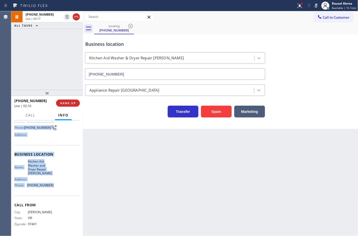
click at [316, 6] on icon at bounding box center [316, 6] width 6 height 6
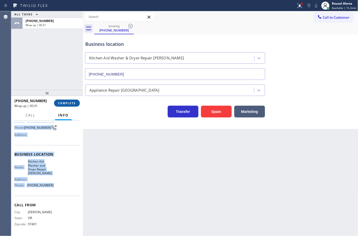
click at [68, 100] on button "COMPLETE" at bounding box center [67, 103] width 26 height 7
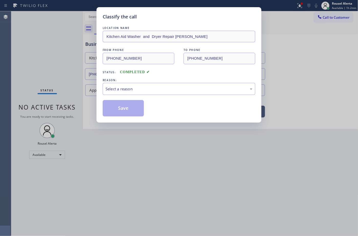
click at [157, 82] on div "REASON:" at bounding box center [179, 80] width 153 height 5
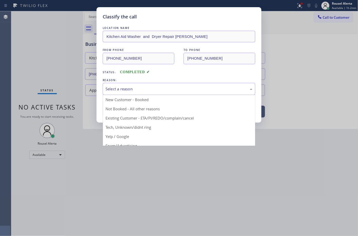
click at [157, 88] on div "Select a reason" at bounding box center [178, 89] width 147 height 6
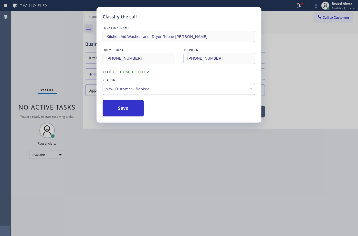
click at [158, 98] on div "LOCATION NAME Kitchen Aid Washer and Dryer Repair [PERSON_NAME] FROM PHONE [PHO…" at bounding box center [179, 70] width 153 height 91
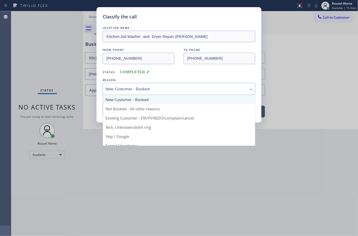
click at [160, 87] on div "New Customer - Booked" at bounding box center [178, 89] width 147 height 6
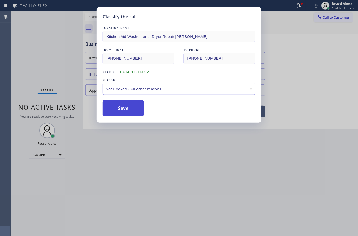
click at [123, 109] on button "Save" at bounding box center [123, 108] width 41 height 16
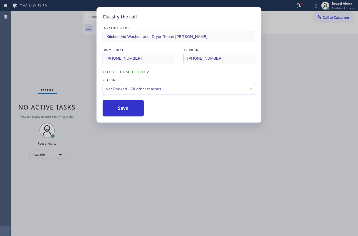
click at [183, 170] on div "Classify the call LOCATION NAME Kitchen Aid Washer and Dryer Repair [PERSON_NAM…" at bounding box center [179, 118] width 358 height 236
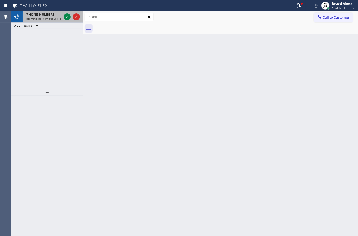
click at [48, 22] on div "[PHONE_NUMBER] Incoming call from queue [Test] All" at bounding box center [43, 16] width 40 height 11
click at [48, 17] on span "Incoming call from queue [Test] All" at bounding box center [47, 19] width 42 height 4
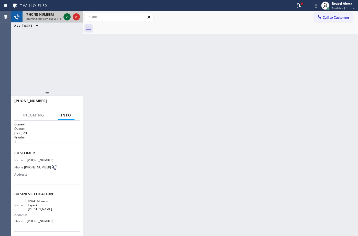
click at [67, 15] on icon at bounding box center [67, 17] width 6 height 6
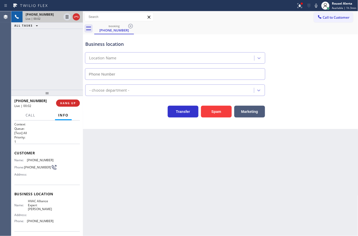
type input "[PHONE_NUMBER]"
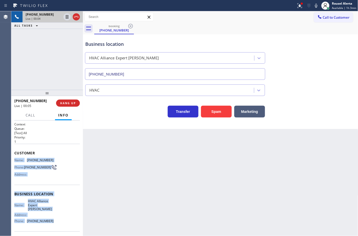
drag, startPoint x: 13, startPoint y: 158, endPoint x: 56, endPoint y: 218, distance: 73.7
click at [56, 218] on div "Context Queue: [Test] All Priority: 1 Customer Name: [PHONE_NUMBER] Phone: [PHO…" at bounding box center [47, 178] width 72 height 115
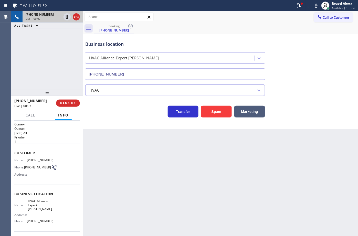
click at [244, 13] on div "Call to Customer Outbound call Location GE Monogram Inc Repair [GEOGRAPHIC_DATA…" at bounding box center [220, 17] width 275 height 9
click at [296, 6] on div at bounding box center [299, 6] width 11 height 6
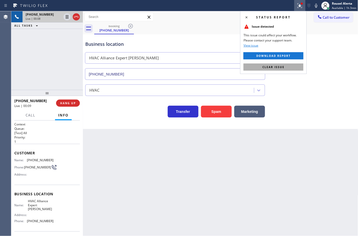
click at [292, 64] on button "Clear issue" at bounding box center [273, 66] width 60 height 7
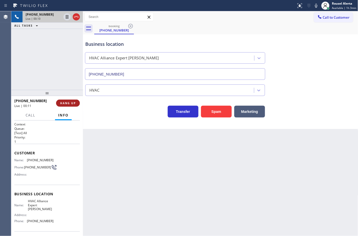
click at [71, 103] on span "HANG UP" at bounding box center [68, 103] width 16 height 4
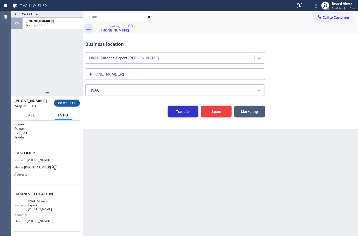
click at [67, 104] on span "COMPLETE" at bounding box center [67, 103] width 18 height 4
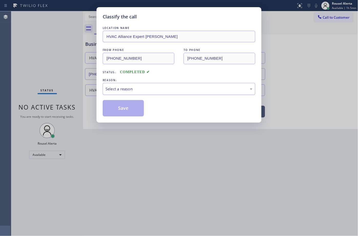
click at [123, 88] on div "Select a reason" at bounding box center [178, 89] width 147 height 6
click at [138, 109] on button "Save" at bounding box center [123, 108] width 41 height 16
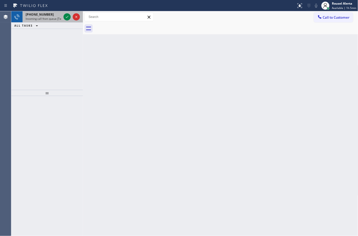
click at [52, 18] on span "Incoming call from queue [Test] All" at bounding box center [47, 19] width 42 height 4
click at [52, 17] on span "Incoming call from queue [Test] All" at bounding box center [47, 19] width 42 height 4
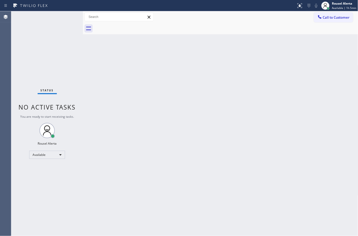
click at [52, 17] on div "Status No active tasks You are ready to start receiving tasks. Rousel Alerta Av…" at bounding box center [47, 123] width 72 height 225
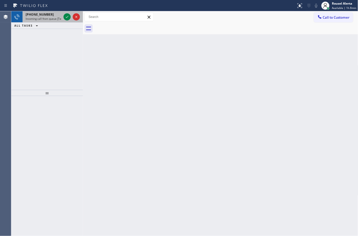
click at [47, 20] on span "Incoming call from queue [Test] All" at bounding box center [47, 19] width 42 height 4
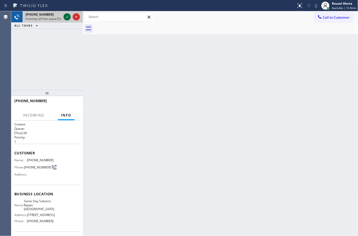
click at [63, 18] on div at bounding box center [66, 17] width 7 height 6
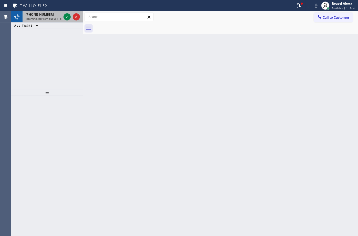
click at [56, 18] on span "Incoming call from queue [Test] All" at bounding box center [47, 19] width 42 height 4
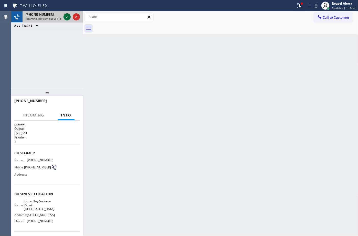
click at [66, 16] on icon at bounding box center [67, 17] width 6 height 6
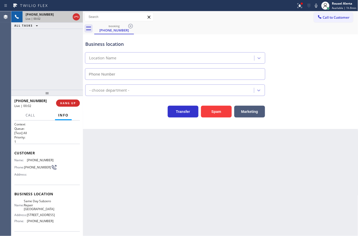
type input "[PHONE_NUMBER]"
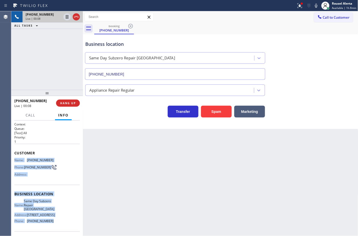
drag, startPoint x: 15, startPoint y: 163, endPoint x: 49, endPoint y: 224, distance: 69.8
click at [49, 224] on div "Context Queue: [Test] All Priority: 1 Customer Name: [PHONE_NUMBER] Phone: [PHO…" at bounding box center [47, 178] width 72 height 115
click at [44, 54] on div "[PHONE_NUMBER] Live | 01:48 ALL TASKS ALL TASKS ACTIVE TASKS TASKS IN WRAP UP" at bounding box center [47, 50] width 72 height 79
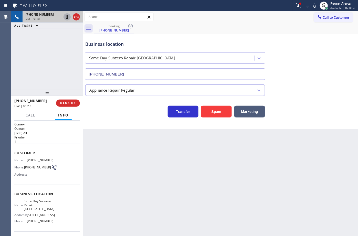
click at [65, 17] on icon at bounding box center [67, 17] width 6 height 6
click at [318, 5] on icon at bounding box center [315, 6] width 6 height 6
click at [299, 7] on icon at bounding box center [298, 6] width 6 height 6
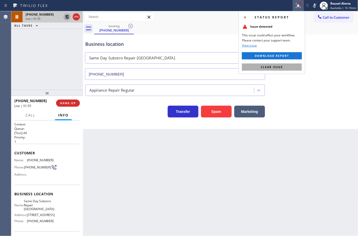
click at [287, 68] on button "Clear issue" at bounding box center [272, 66] width 60 height 7
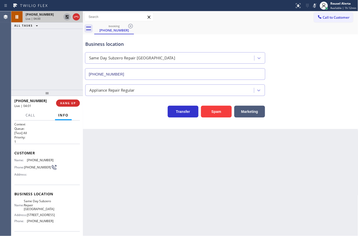
click at [65, 18] on icon at bounding box center [67, 17] width 6 height 6
click at [314, 6] on icon at bounding box center [315, 6] width 6 height 6
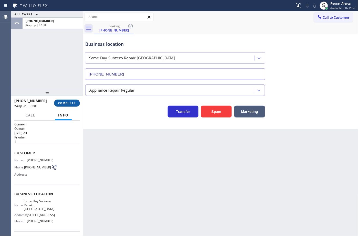
click at [66, 102] on span "COMPLETE" at bounding box center [67, 103] width 18 height 4
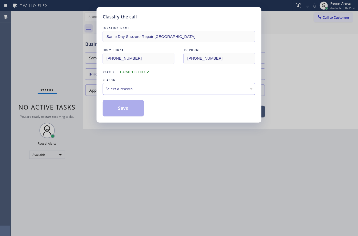
click at [127, 89] on div "Select a reason" at bounding box center [178, 89] width 147 height 6
click at [122, 111] on button "Save" at bounding box center [123, 108] width 41 height 16
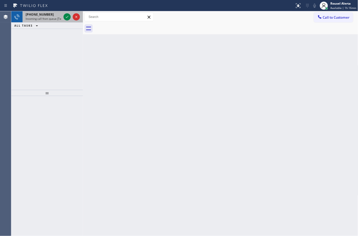
click at [52, 17] on span "Incoming call from queue [Test] All" at bounding box center [47, 19] width 42 height 4
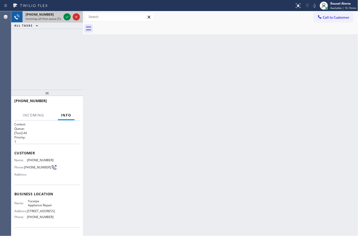
click at [52, 17] on span "Incoming call from queue [Test] All" at bounding box center [47, 19] width 42 height 4
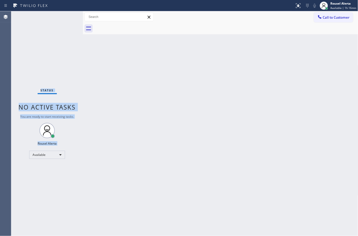
click at [52, 17] on div "Status No active tasks You are ready to start receiving tasks. Rousel Alerta Av…" at bounding box center [47, 123] width 72 height 225
click at [53, 17] on div "Status No active tasks You are ready to start receiving tasks. Rousel Alerta Av…" at bounding box center [47, 123] width 72 height 225
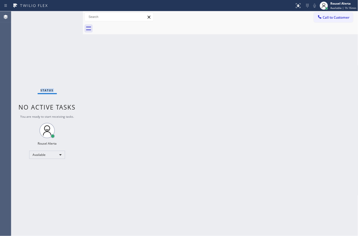
click at [53, 17] on div "Status No active tasks You are ready to start receiving tasks. Rousel Alerta Av…" at bounding box center [47, 123] width 72 height 225
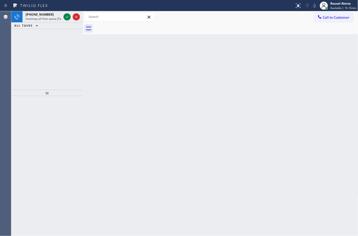
click at [53, 17] on span "Incoming call from queue [Test] All" at bounding box center [47, 19] width 42 height 4
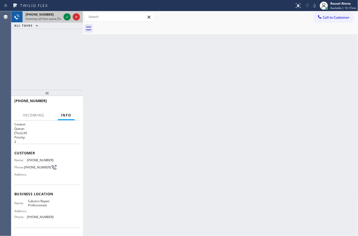
click at [63, 17] on div at bounding box center [71, 16] width 18 height 11
click at [69, 31] on div "[PHONE_NUMBER] Incoming call from queue [Test] All ALL TASKS ALL TASKS ACTIVE T…" at bounding box center [47, 50] width 72 height 79
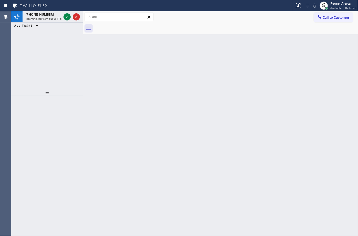
click at [44, 13] on span "[PHONE_NUMBER]" at bounding box center [40, 14] width 28 height 4
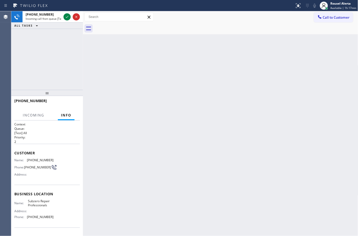
click at [64, 40] on div "[PHONE_NUMBER] Incoming call from queue [Test] All ALL TASKS ALL TASKS ACTIVE T…" at bounding box center [47, 50] width 72 height 79
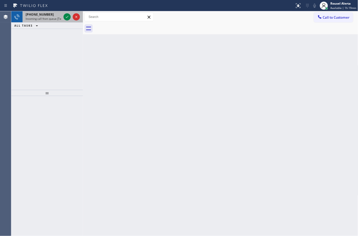
click at [51, 22] on div "[PHONE_NUMBER] Incoming call from queue [Test] All" at bounding box center [43, 16] width 40 height 11
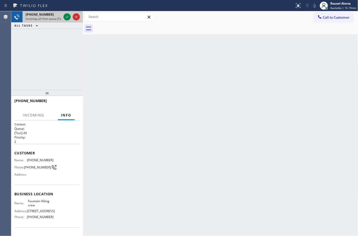
click at [63, 17] on div at bounding box center [71, 16] width 18 height 11
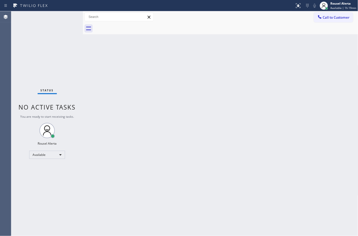
click at [63, 17] on div "Status No active tasks You are ready to start receiving tasks. Rousel Alerta Av…" at bounding box center [47, 123] width 72 height 225
click at [63, 20] on div "Status No active tasks You are ready to start receiving tasks. Rousel Alerta Av…" at bounding box center [47, 123] width 72 height 225
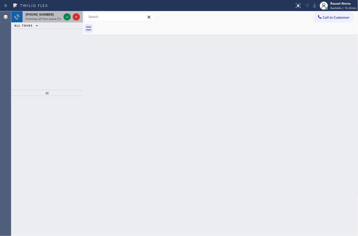
click at [47, 18] on span "Incoming call from queue [Test] All" at bounding box center [47, 19] width 42 height 4
click at [55, 19] on span "Incoming call from queue [Test] All" at bounding box center [47, 19] width 42 height 4
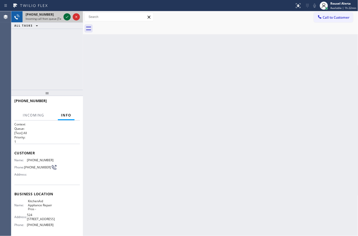
click at [64, 17] on icon at bounding box center [67, 17] width 6 height 6
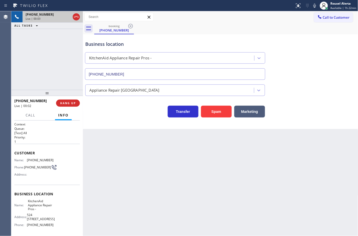
type input "[PHONE_NUMBER]"
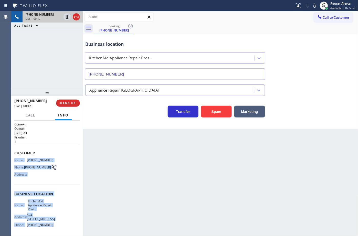
drag, startPoint x: 14, startPoint y: 158, endPoint x: 49, endPoint y: 223, distance: 74.4
click at [49, 223] on div "Context Queue: [Test] All Priority: 1 Customer Name: [PHONE_NUMBER] Phone: [PHO…" at bounding box center [47, 200] width 66 height 156
click at [72, 103] on span "HANG UP" at bounding box center [68, 103] width 16 height 4
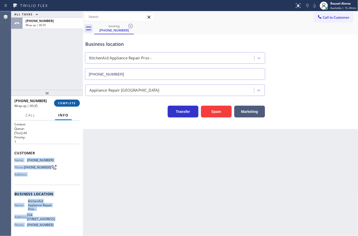
click at [62, 105] on button "COMPLETE" at bounding box center [67, 103] width 26 height 7
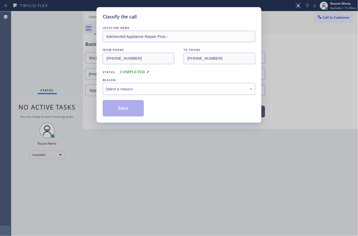
click at [125, 93] on div "Select a reason" at bounding box center [179, 89] width 153 height 12
click at [133, 111] on button "Save" at bounding box center [123, 108] width 41 height 16
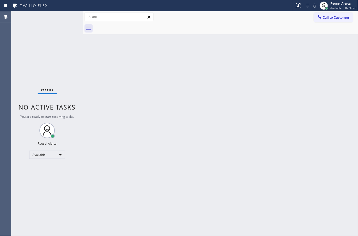
click at [143, 130] on div "Back to Dashboard Change Sender ID Customers Technicians Select a contact Outbo…" at bounding box center [220, 123] width 275 height 225
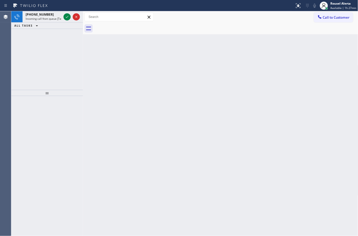
click at [46, 15] on span "[PHONE_NUMBER]" at bounding box center [40, 14] width 28 height 4
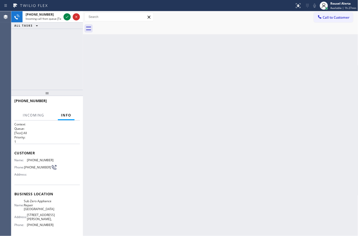
click at [46, 15] on span "[PHONE_NUMBER]" at bounding box center [40, 14] width 28 height 4
click at [64, 17] on icon at bounding box center [67, 17] width 6 height 6
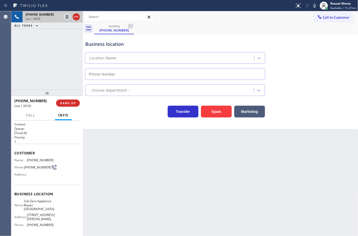
type input "[PHONE_NUMBER]"
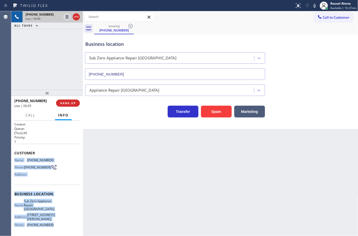
drag, startPoint x: 13, startPoint y: 159, endPoint x: 53, endPoint y: 223, distance: 75.7
click at [53, 223] on div "Context Queue: [Test] All Priority: 1 Customer Name: [PHONE_NUMBER] Phone: [PHO…" at bounding box center [47, 178] width 72 height 115
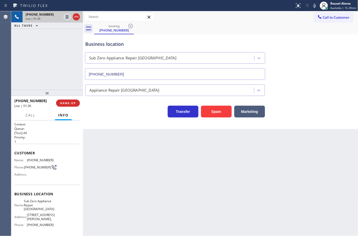
drag, startPoint x: 63, startPoint y: 50, endPoint x: 63, endPoint y: 45, distance: 5.1
click at [63, 49] on div "[PHONE_NUMBER] Live | 01:36 ALL TASKS ALL TASKS ACTIVE TASKS TASKS IN WRAP UP" at bounding box center [47, 50] width 72 height 79
click at [54, 42] on div "[PHONE_NUMBER] Live | 02:21 ALL TASKS ALL TASKS ACTIVE TASKS TASKS IN WRAP UP" at bounding box center [47, 50] width 72 height 79
click at [66, 18] on icon at bounding box center [67, 17] width 6 height 6
click at [315, 7] on icon at bounding box center [314, 6] width 3 height 4
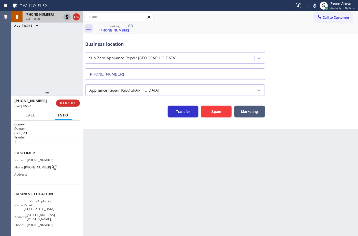
click at [65, 17] on icon at bounding box center [67, 17] width 6 height 6
click at [314, 5] on icon at bounding box center [315, 6] width 6 height 6
click at [215, 179] on div "Back to Dashboard Change Sender ID Customers Technicians Select a contact Outbo…" at bounding box center [220, 123] width 275 height 225
click at [142, 199] on div "Back to Dashboard Change Sender ID Customers Technicians Select a contact Outbo…" at bounding box center [220, 123] width 275 height 225
click at [148, 213] on div "Back to Dashboard Change Sender ID Customers Technicians Select a contact Outbo…" at bounding box center [220, 123] width 275 height 225
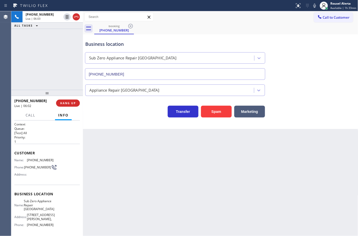
click at [63, 72] on div "[PHONE_NUMBER] Live | 06:03 ALL TASKS ALL TASKS ACTIVE TASKS TASKS IN WRAP UP" at bounding box center [47, 50] width 72 height 79
click at [132, 191] on div "Back to Dashboard Change Sender ID Customers Technicians Select a contact Outbo…" at bounding box center [220, 123] width 275 height 225
click at [67, 71] on div "[PHONE_NUMBER] Live | 06:03 ALL TASKS ALL TASKS ACTIVE TASKS TASKS IN WRAP UP" at bounding box center [47, 50] width 72 height 79
click at [131, 160] on div "Back to Dashboard Change Sender ID Customers Technicians Select a contact Outbo…" at bounding box center [220, 123] width 275 height 225
click at [72, 81] on div "[PHONE_NUMBER] Live | 06:05 ALL TASKS ALL TASKS ACTIVE TASKS TASKS IN WRAP UP" at bounding box center [47, 50] width 72 height 79
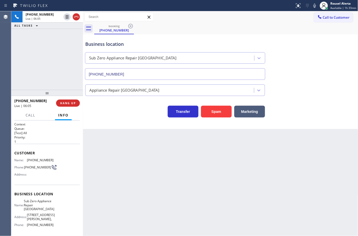
click at [118, 167] on div "Back to Dashboard Change Sender ID Customers Technicians Select a contact Outbo…" at bounding box center [220, 123] width 275 height 225
click at [69, 105] on button "HANG UP" at bounding box center [68, 103] width 24 height 7
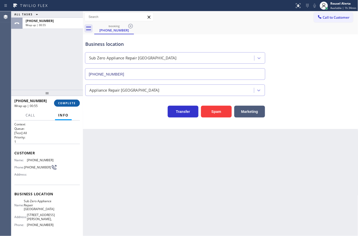
click at [65, 103] on span "COMPLETE" at bounding box center [67, 103] width 18 height 4
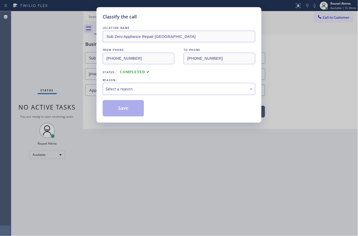
click at [151, 89] on div "Select a reason" at bounding box center [178, 89] width 147 height 6
click at [130, 108] on button "Save" at bounding box center [123, 108] width 41 height 16
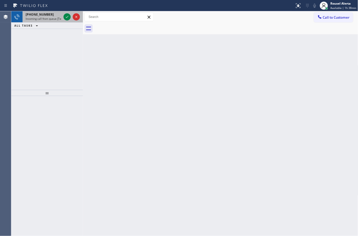
click at [53, 16] on div "[PHONE_NUMBER]" at bounding box center [44, 14] width 36 height 4
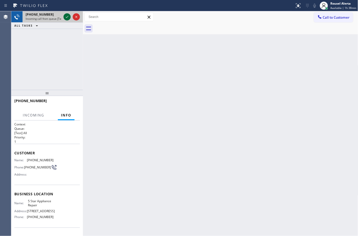
click at [63, 16] on div at bounding box center [66, 17] width 7 height 6
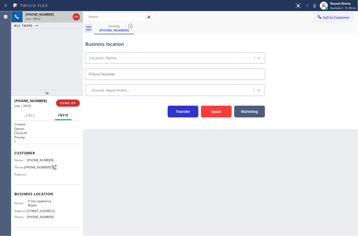
type input "[PHONE_NUMBER]"
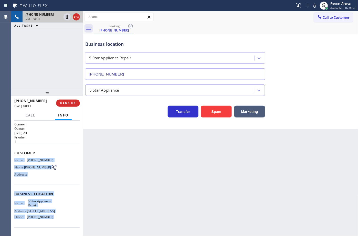
drag, startPoint x: 14, startPoint y: 160, endPoint x: 52, endPoint y: 217, distance: 68.6
click at [52, 217] on div "Context Queue: [Test] All Priority: 1 Customer Name: [PHONE_NUMBER] Phone: [PHO…" at bounding box center [47, 178] width 72 height 115
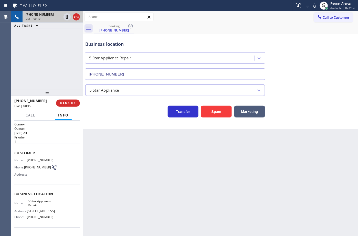
click at [140, 197] on div "Back to Dashboard Change Sender ID Customers Technicians Select a contact Outbo…" at bounding box center [220, 123] width 275 height 225
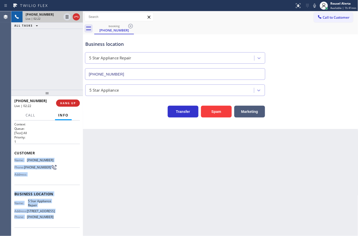
drag, startPoint x: 48, startPoint y: 220, endPoint x: 14, endPoint y: 160, distance: 69.3
click at [14, 160] on div "Context Queue: [Test] All Priority: 1 Customer Name: [PHONE_NUMBER] Phone: [PHO…" at bounding box center [47, 178] width 72 height 115
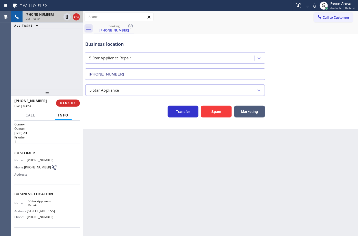
click at [58, 28] on div "ALL TASKS ALL TASKS ACTIVE TASKS TASKS IN WRAP UP" at bounding box center [47, 26] width 72 height 6
click at [66, 17] on icon at bounding box center [67, 17] width 6 height 6
click at [315, 6] on icon at bounding box center [314, 6] width 3 height 4
click at [39, 160] on span "[PHONE_NUMBER]" at bounding box center [40, 160] width 27 height 4
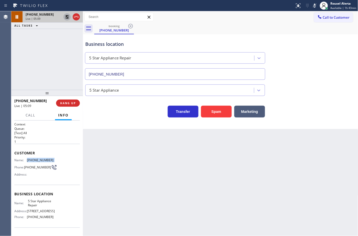
click at [39, 160] on span "[PHONE_NUMBER]" at bounding box center [40, 160] width 27 height 4
click at [65, 17] on icon at bounding box center [67, 17] width 6 height 6
click at [315, 6] on icon at bounding box center [314, 6] width 3 height 4
click at [119, 151] on div "Back to Dashboard Change Sender ID Customers Technicians Select a contact Outbo…" at bounding box center [220, 123] width 275 height 225
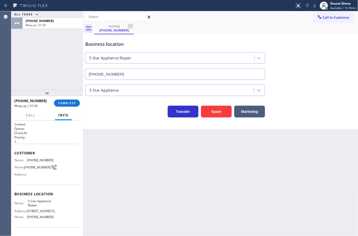
drag, startPoint x: 57, startPoint y: 38, endPoint x: 100, endPoint y: 34, distance: 44.0
click at [57, 38] on div "ALL TASKS ALL TASKS ACTIVE TASKS TASKS IN WRAP UP [PHONE_NUMBER] Wrap up | 01:50" at bounding box center [47, 50] width 72 height 79
click at [334, 5] on div "Rousel Alerta" at bounding box center [343, 3] width 26 height 4
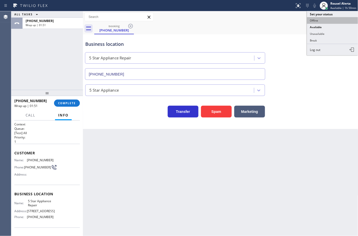
click at [333, 23] on button "Offline" at bounding box center [332, 20] width 51 height 7
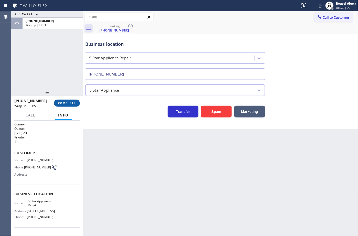
click at [71, 101] on span "COMPLETE" at bounding box center [67, 103] width 18 height 4
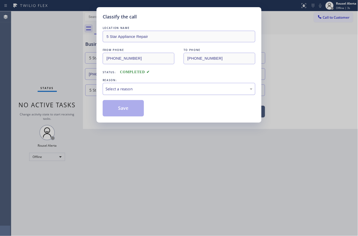
click at [123, 90] on div "Select a reason" at bounding box center [178, 89] width 147 height 6
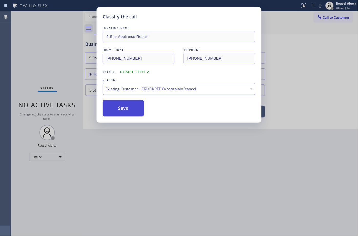
click at [122, 109] on button "Save" at bounding box center [123, 108] width 41 height 16
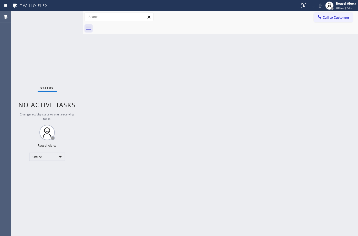
click at [72, 33] on div "Status No active tasks Change activity state to start receiving tasks. Rousel A…" at bounding box center [47, 123] width 72 height 225
click at [337, 5] on div "Rousel Alerta" at bounding box center [346, 3] width 20 height 4
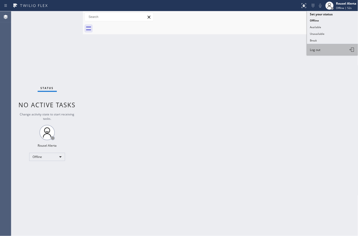
click at [333, 49] on button "Log out" at bounding box center [332, 49] width 51 height 11
